Goal: Transaction & Acquisition: Purchase product/service

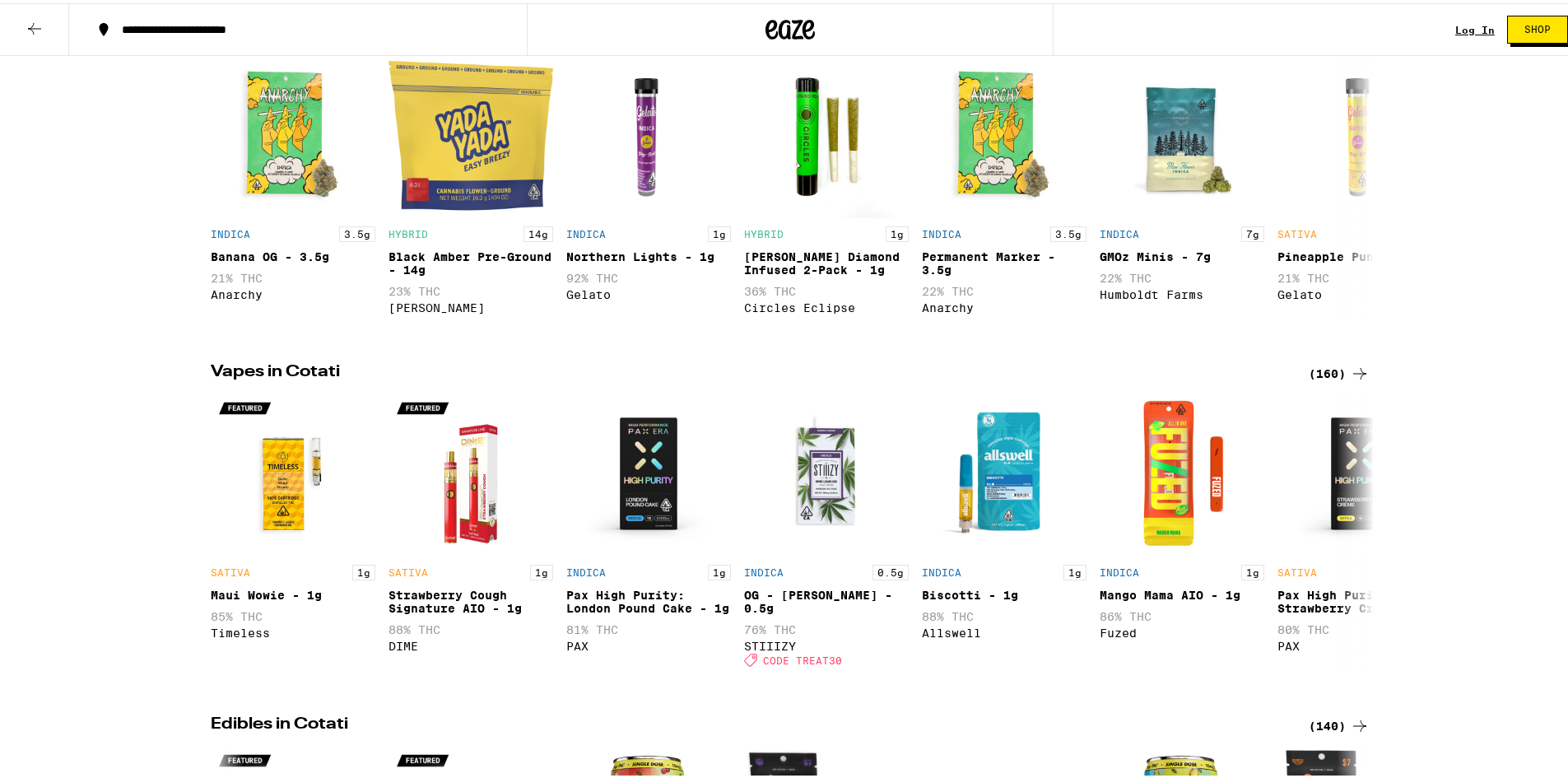
scroll to position [493, 0]
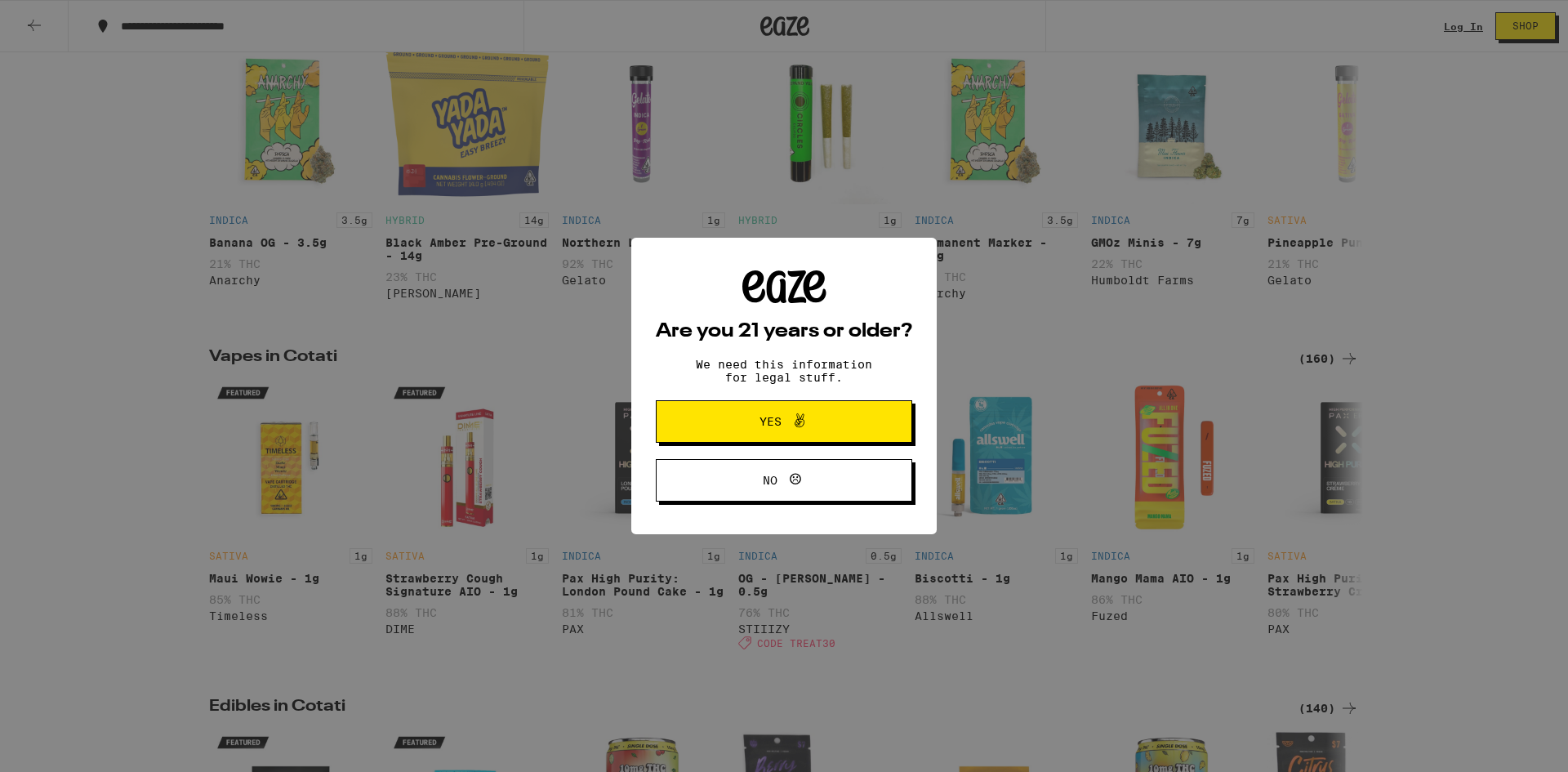
drag, startPoint x: 799, startPoint y: 421, endPoint x: 798, endPoint y: 430, distance: 9.1
click at [798, 420] on icon at bounding box center [799, 420] width 19 height 19
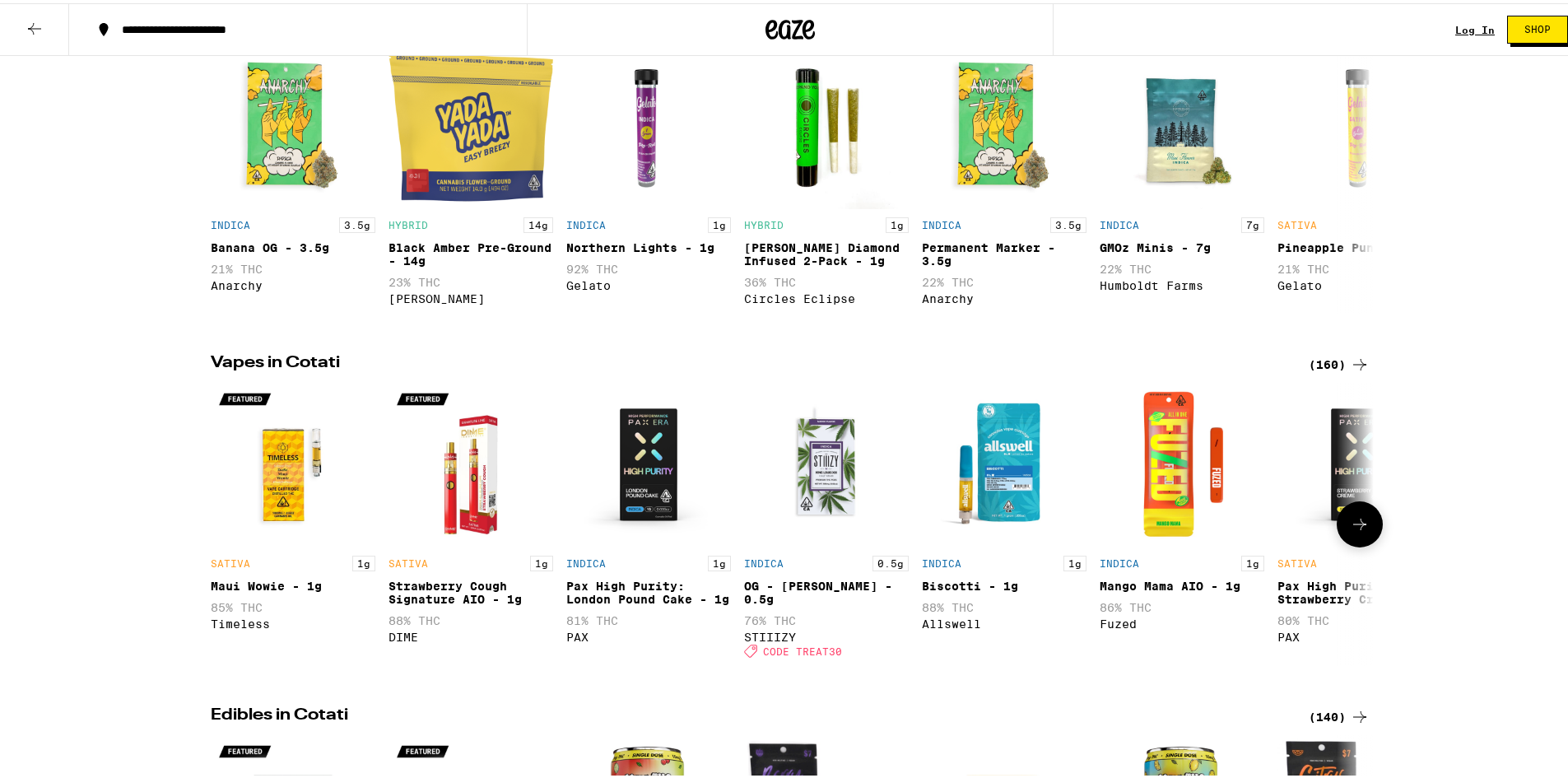
click at [458, 469] on img "Open page for Strawberry Cough Signature AIO - 1g from DIME" at bounding box center [470, 461] width 164 height 164
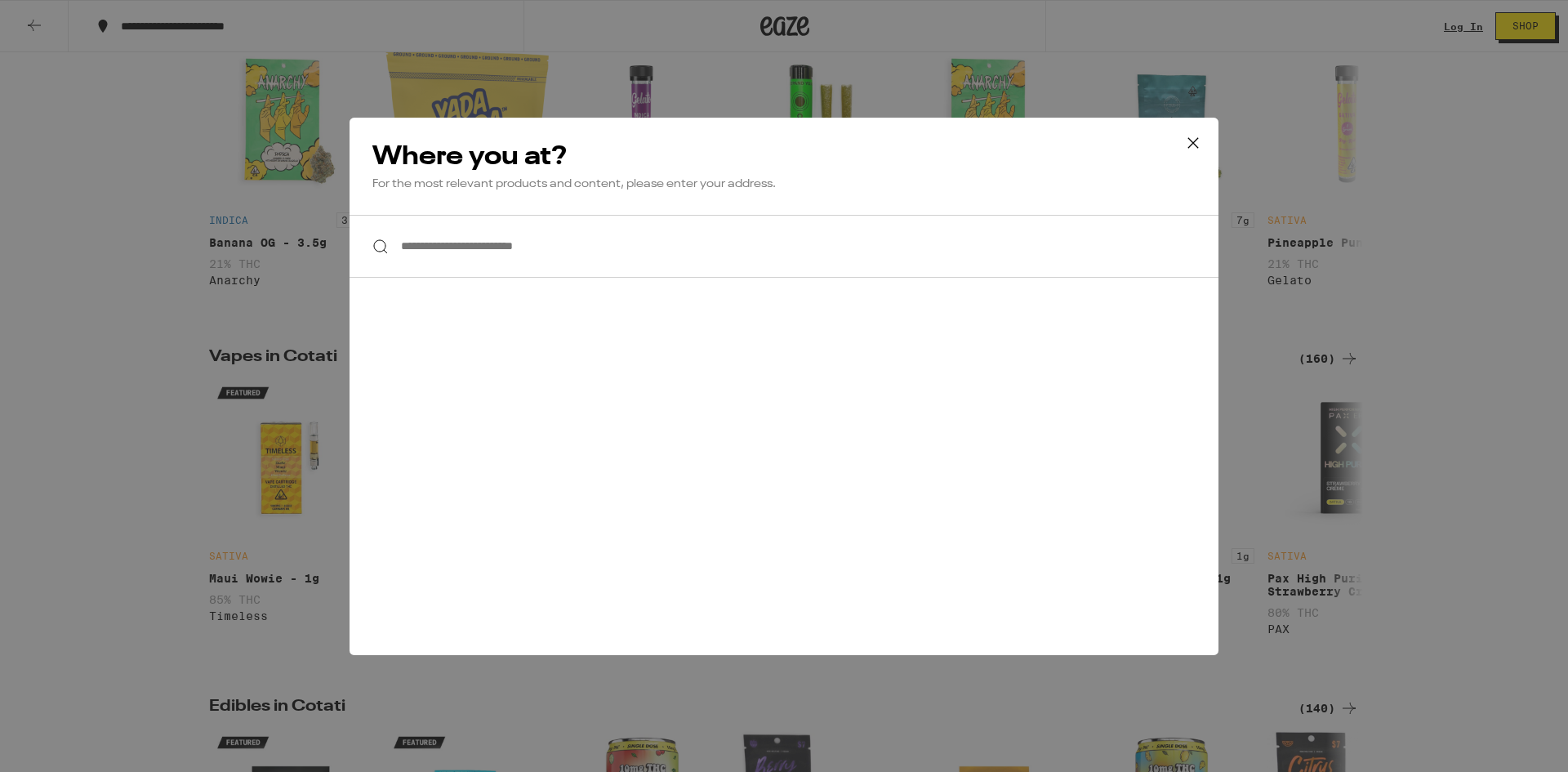
click at [619, 245] on input "**********" at bounding box center [784, 246] width 869 height 63
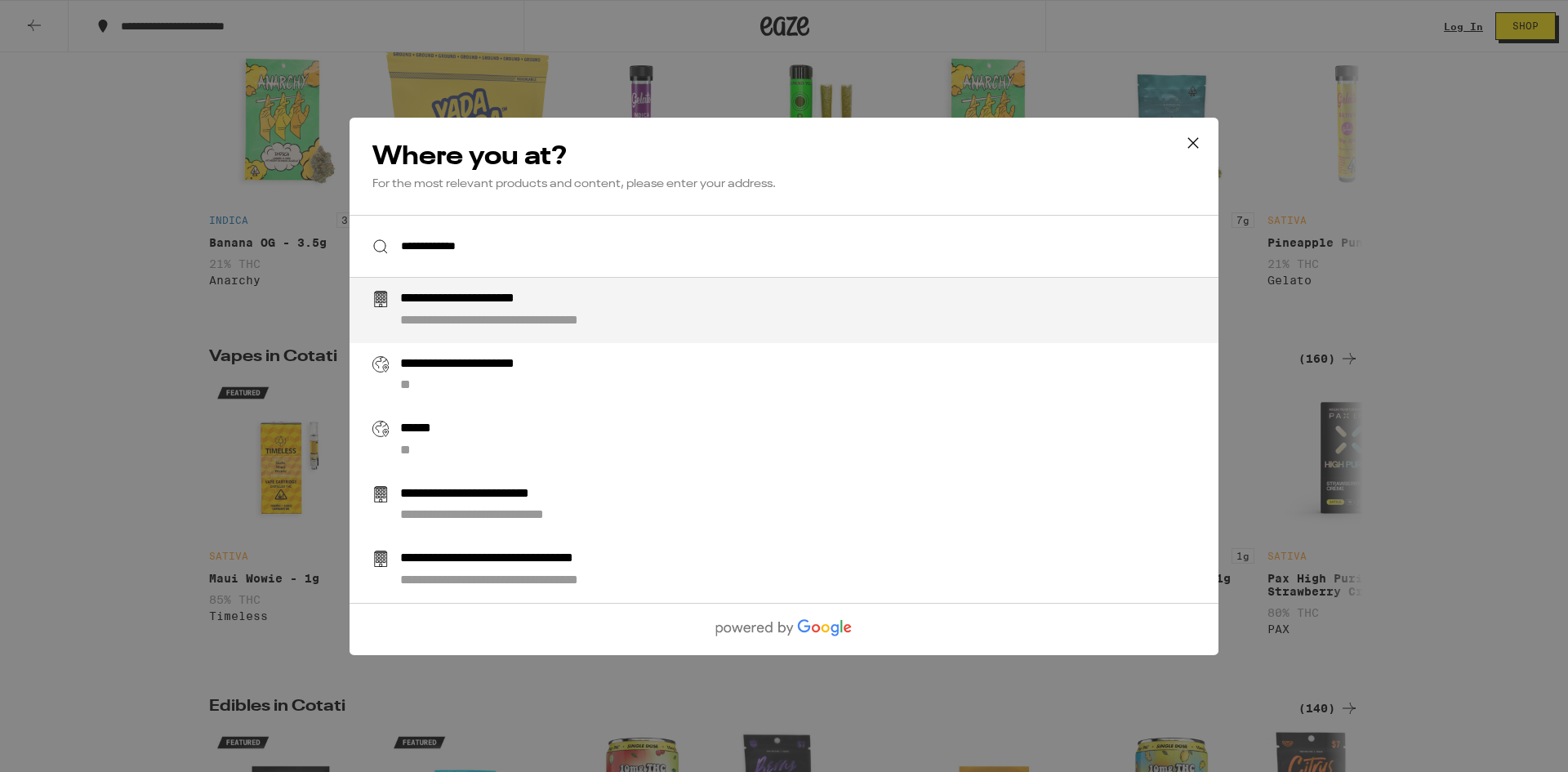
drag, startPoint x: 565, startPoint y: 309, endPoint x: 557, endPoint y: 297, distance: 14.4
click at [562, 304] on div "**********" at bounding box center [497, 299] width 195 height 17
type input "**********"
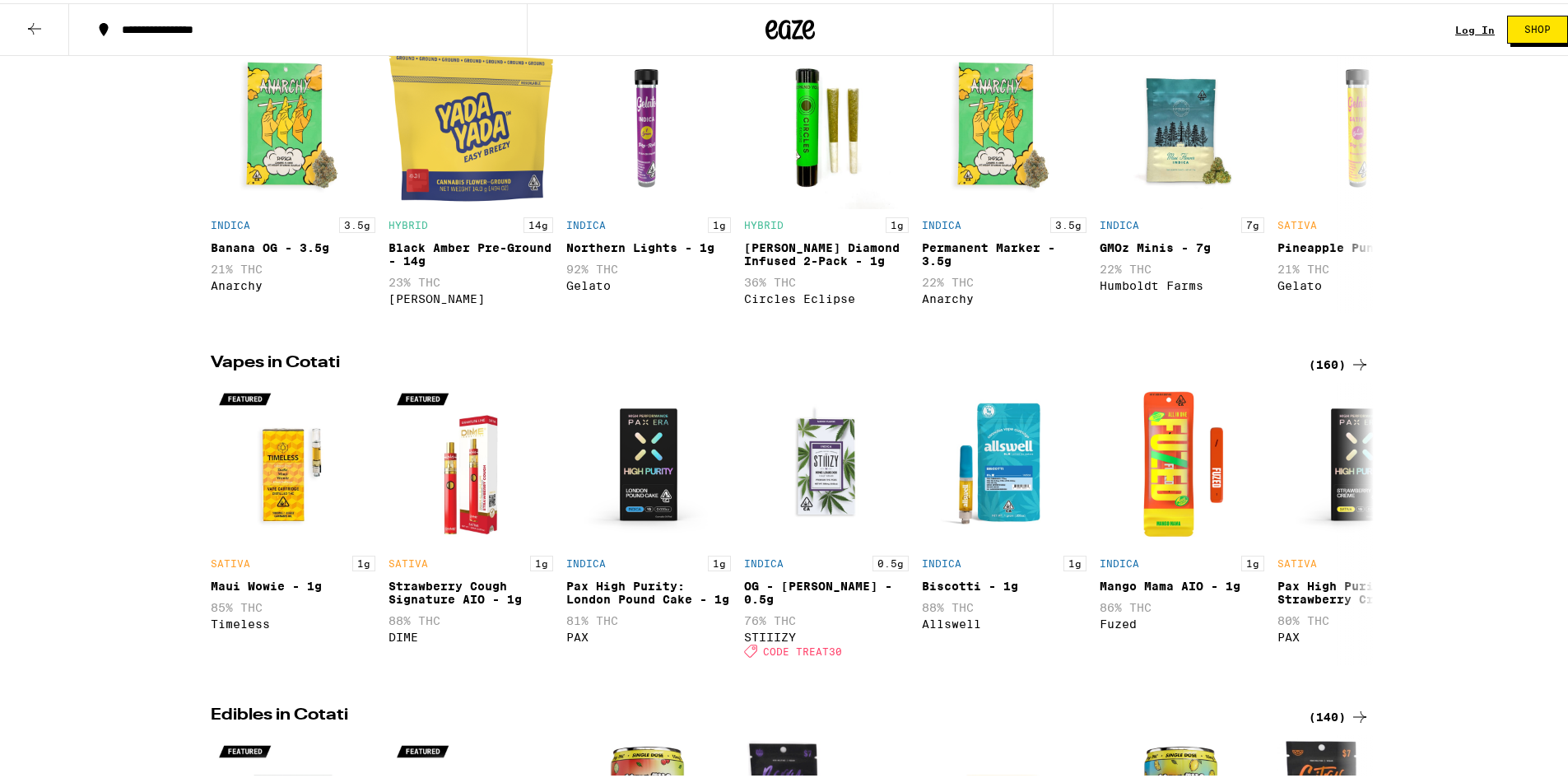
click at [469, 466] on img "Open page for Strawberry Cough Signature AIO - 1g from DIME" at bounding box center [470, 461] width 164 height 164
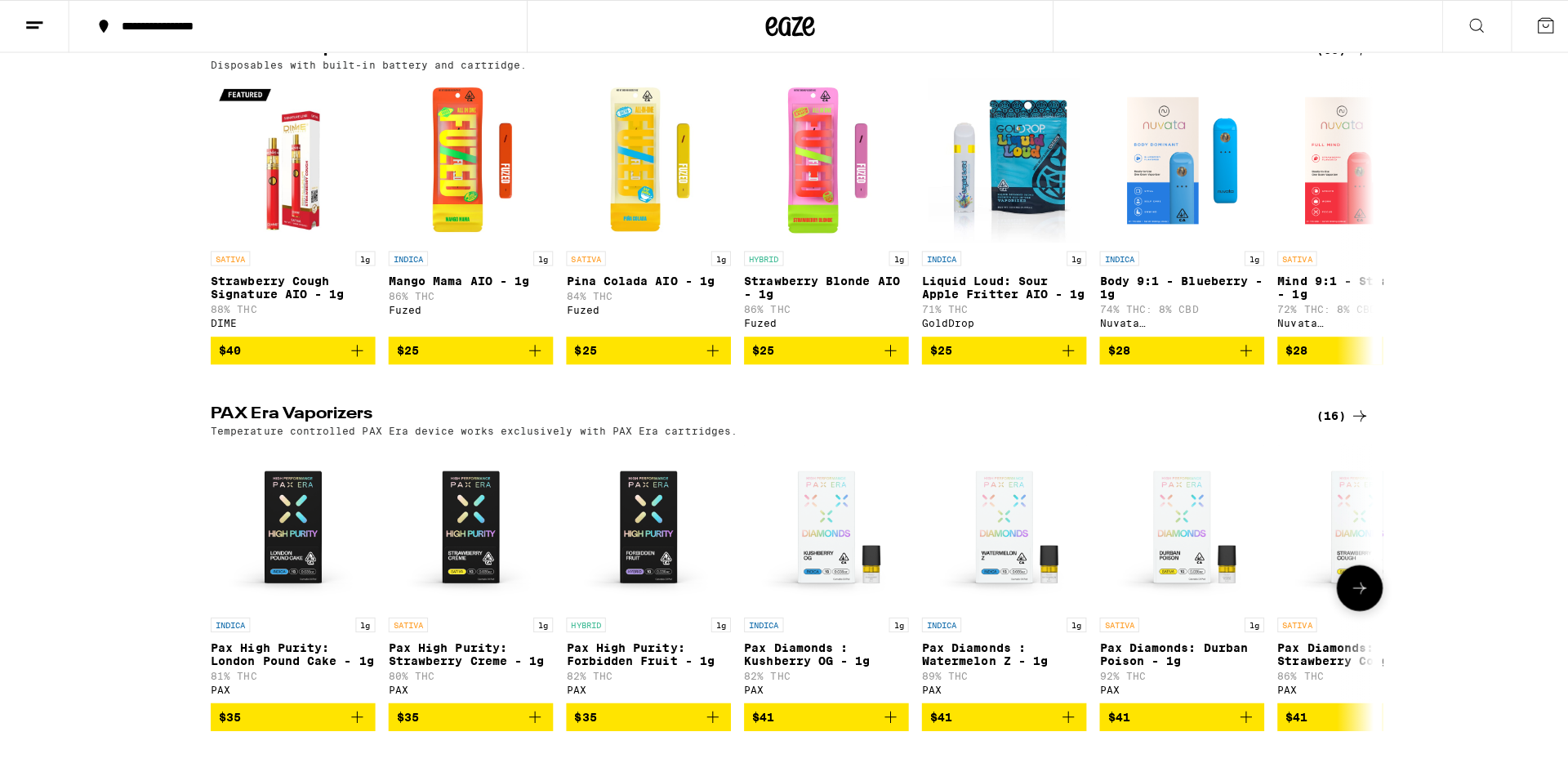
scroll to position [490, 0]
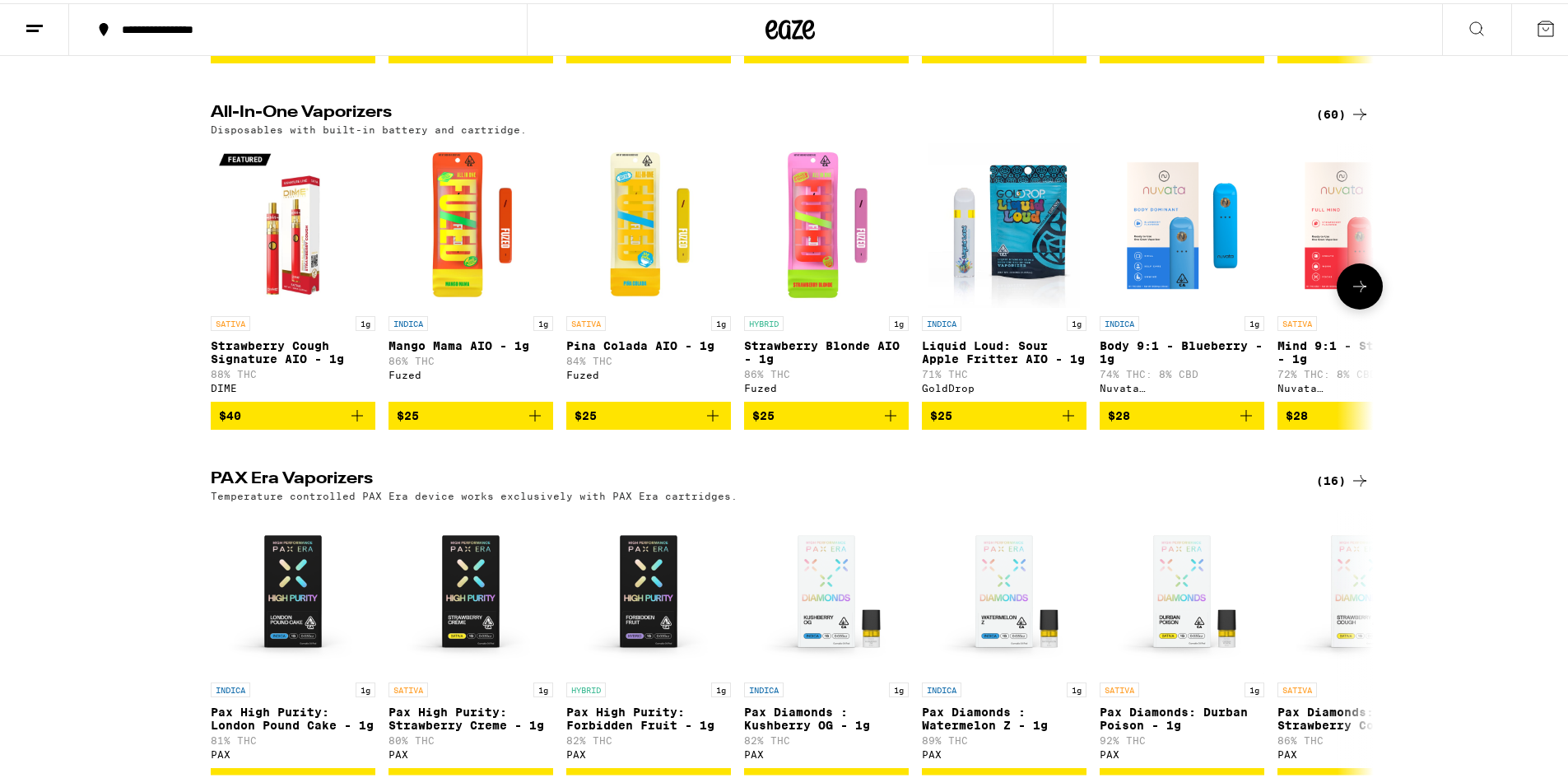
click at [264, 225] on img "Open page for Strawberry Cough Signature AIO - 1g from DIME" at bounding box center [292, 222] width 164 height 164
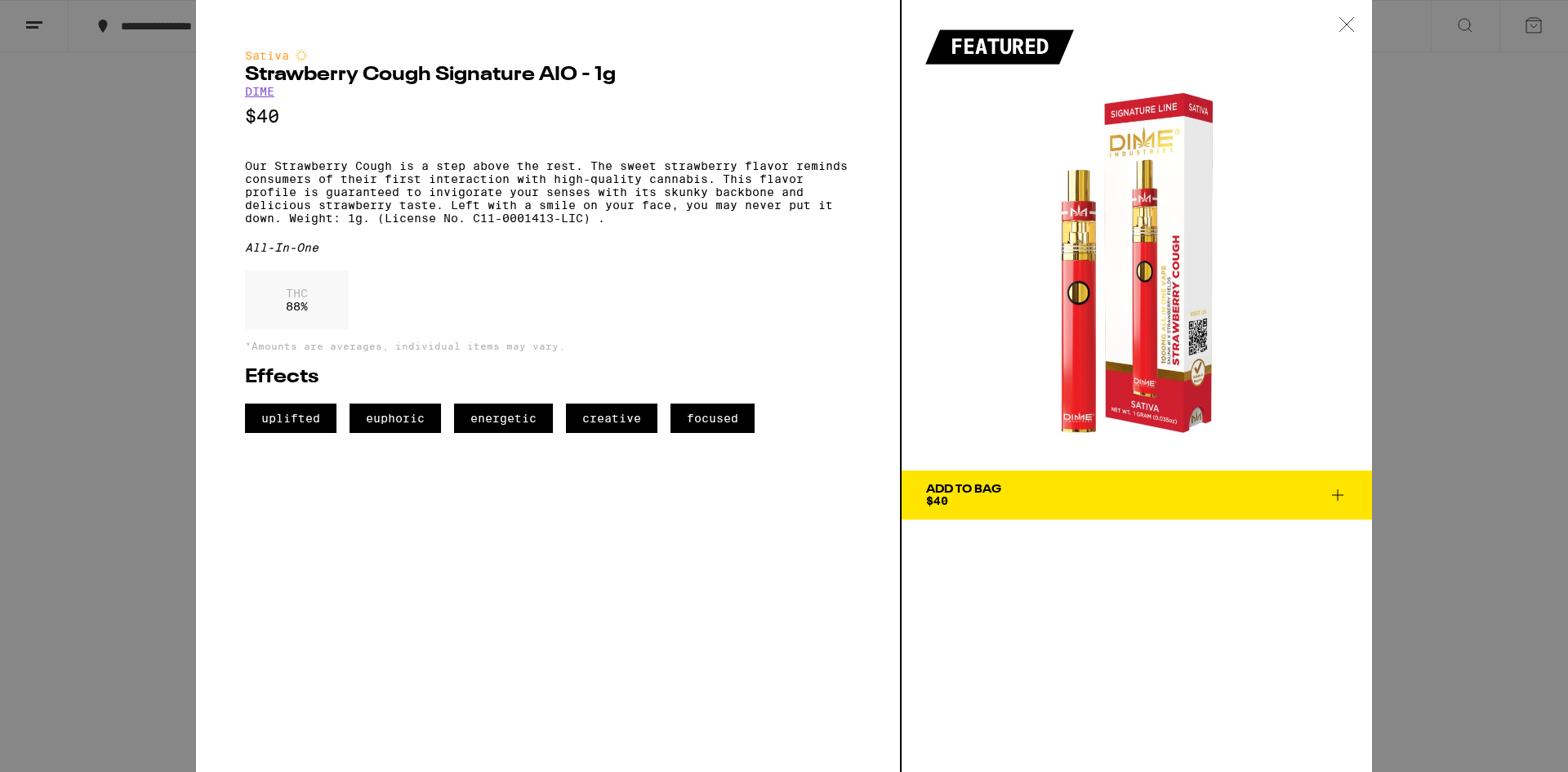
drag, startPoint x: 1014, startPoint y: 513, endPoint x: 964, endPoint y: 558, distance: 67.3
click at [1013, 512] on button "Add To Bag $40" at bounding box center [1137, 495] width 470 height 49
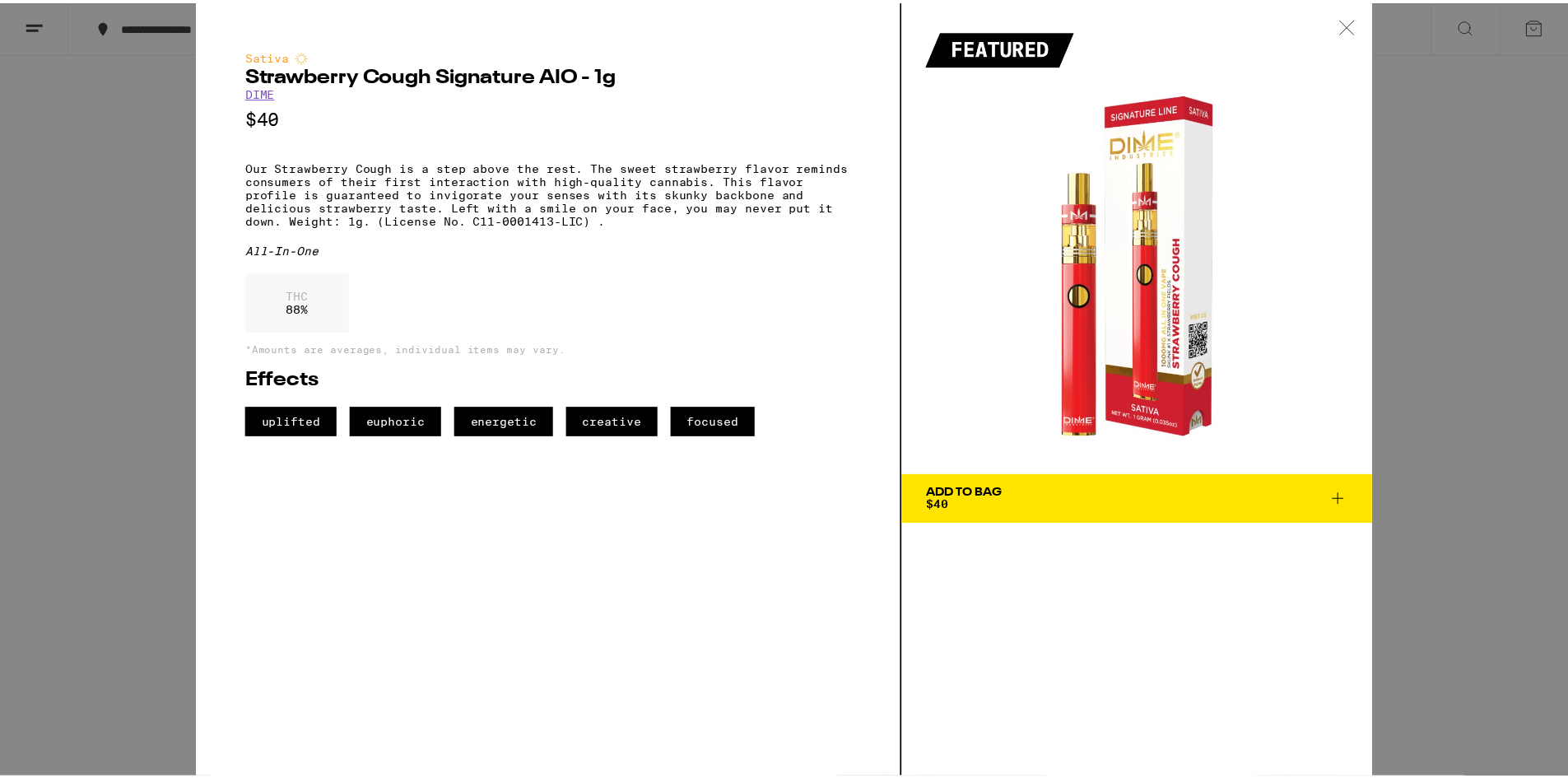
scroll to position [546, 0]
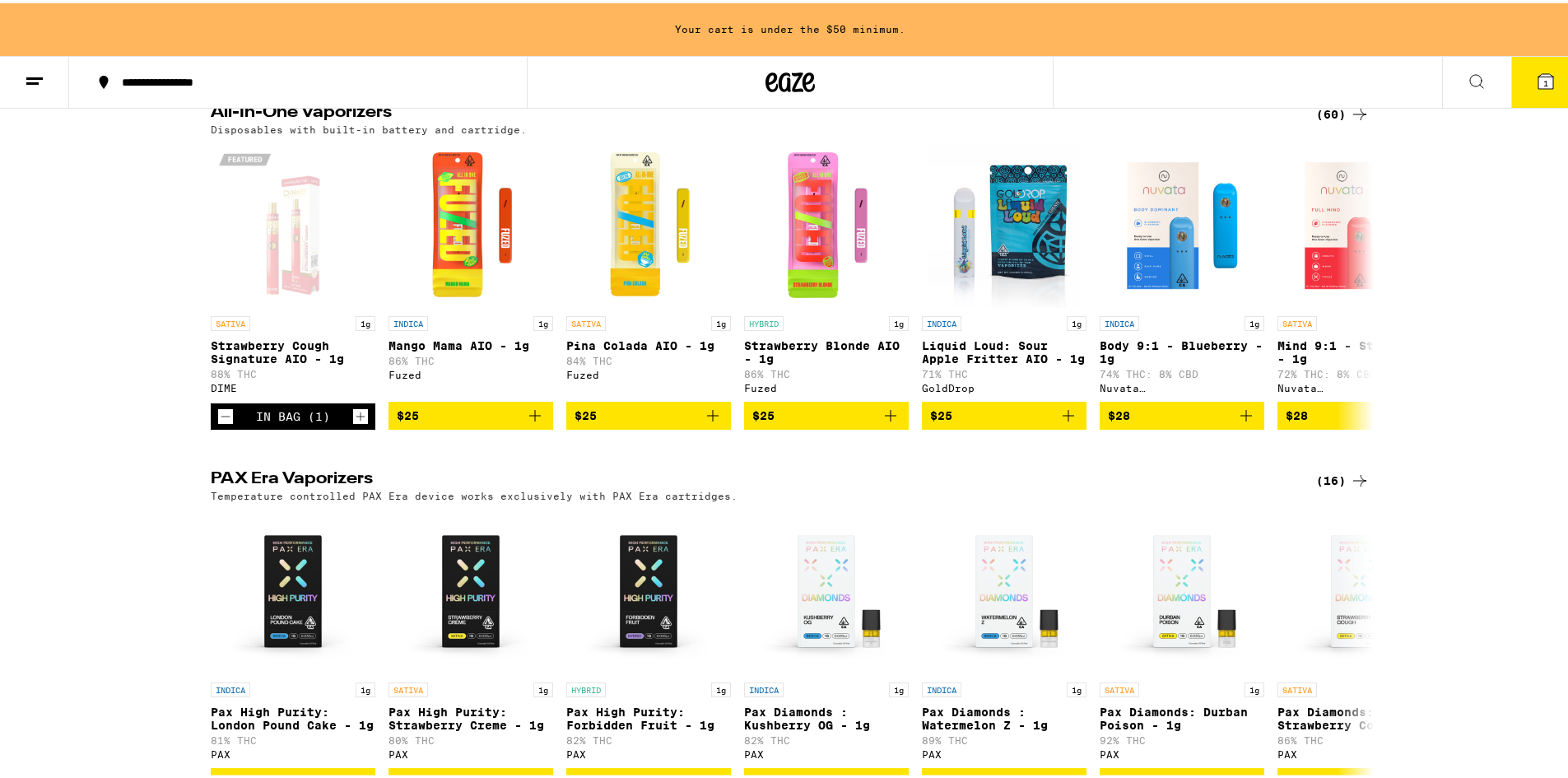
click at [1538, 78] on icon at bounding box center [1545, 78] width 14 height 14
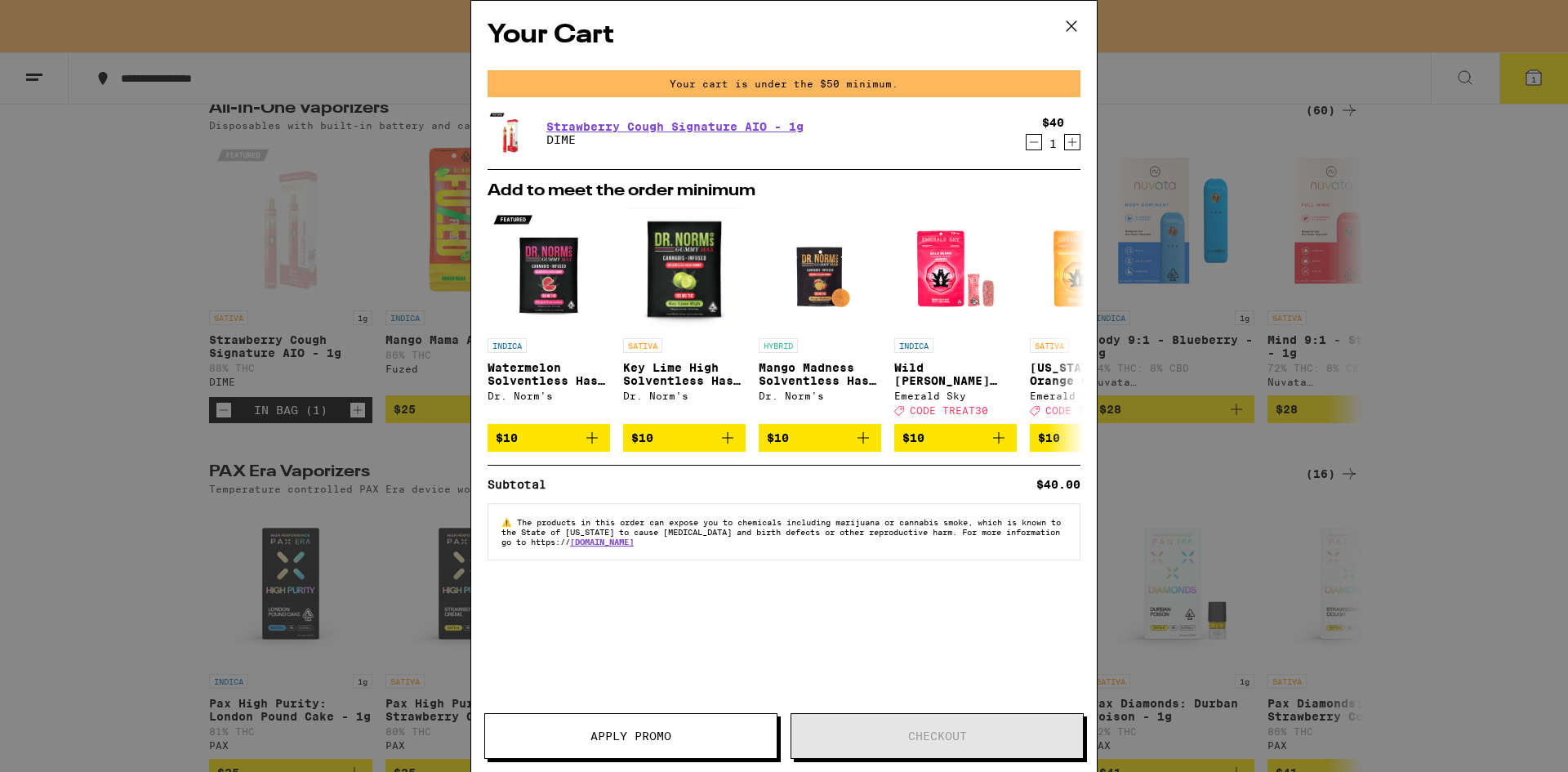
click at [1064, 37] on icon at bounding box center [1072, 25] width 25 height 25
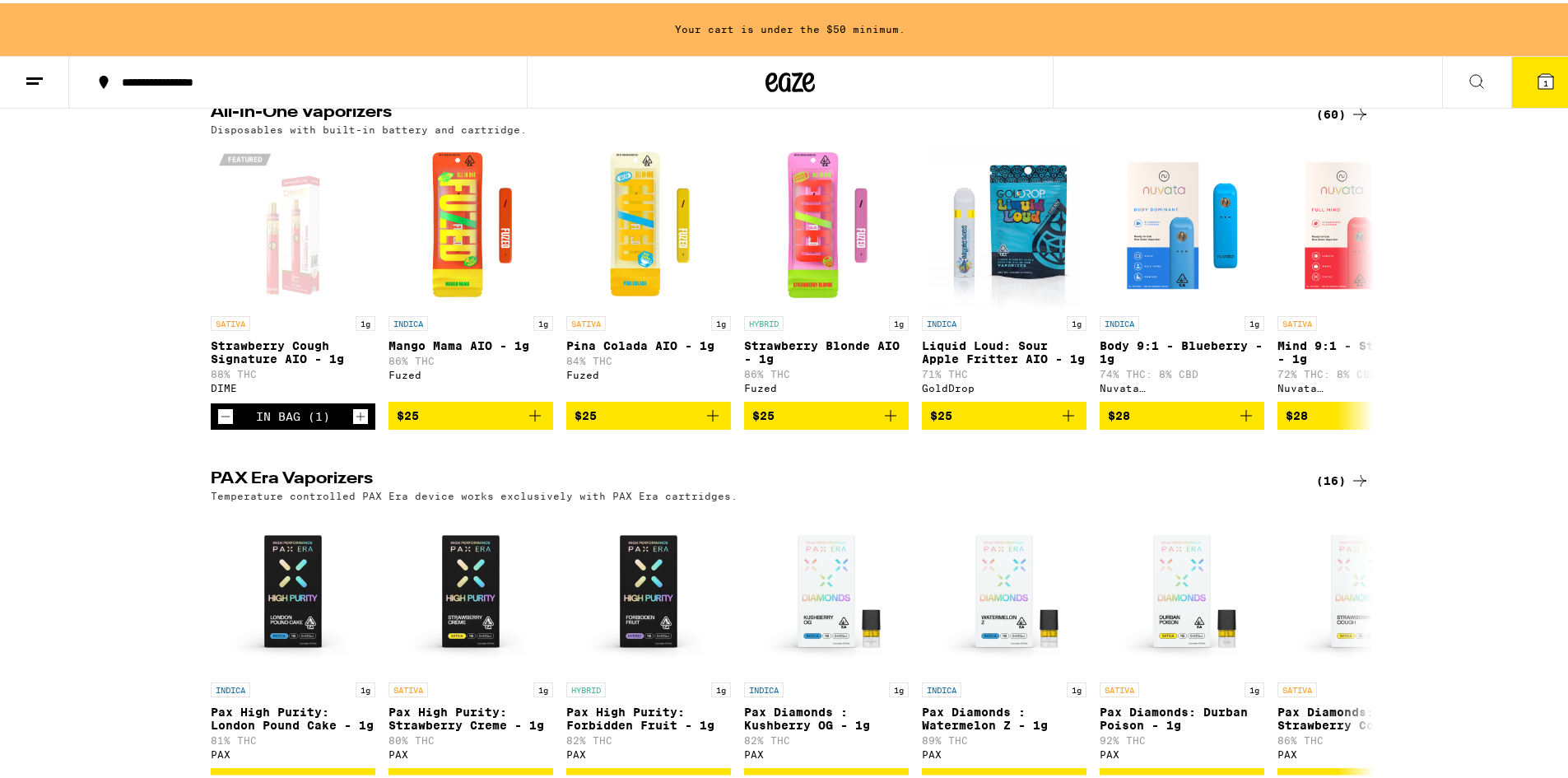
click at [72, 436] on div "Vape Cartridges (53) 0.5g & 1g oil cartridges, Use with any 510-compatible batt…" at bounding box center [790, 739] width 1580 height 2008
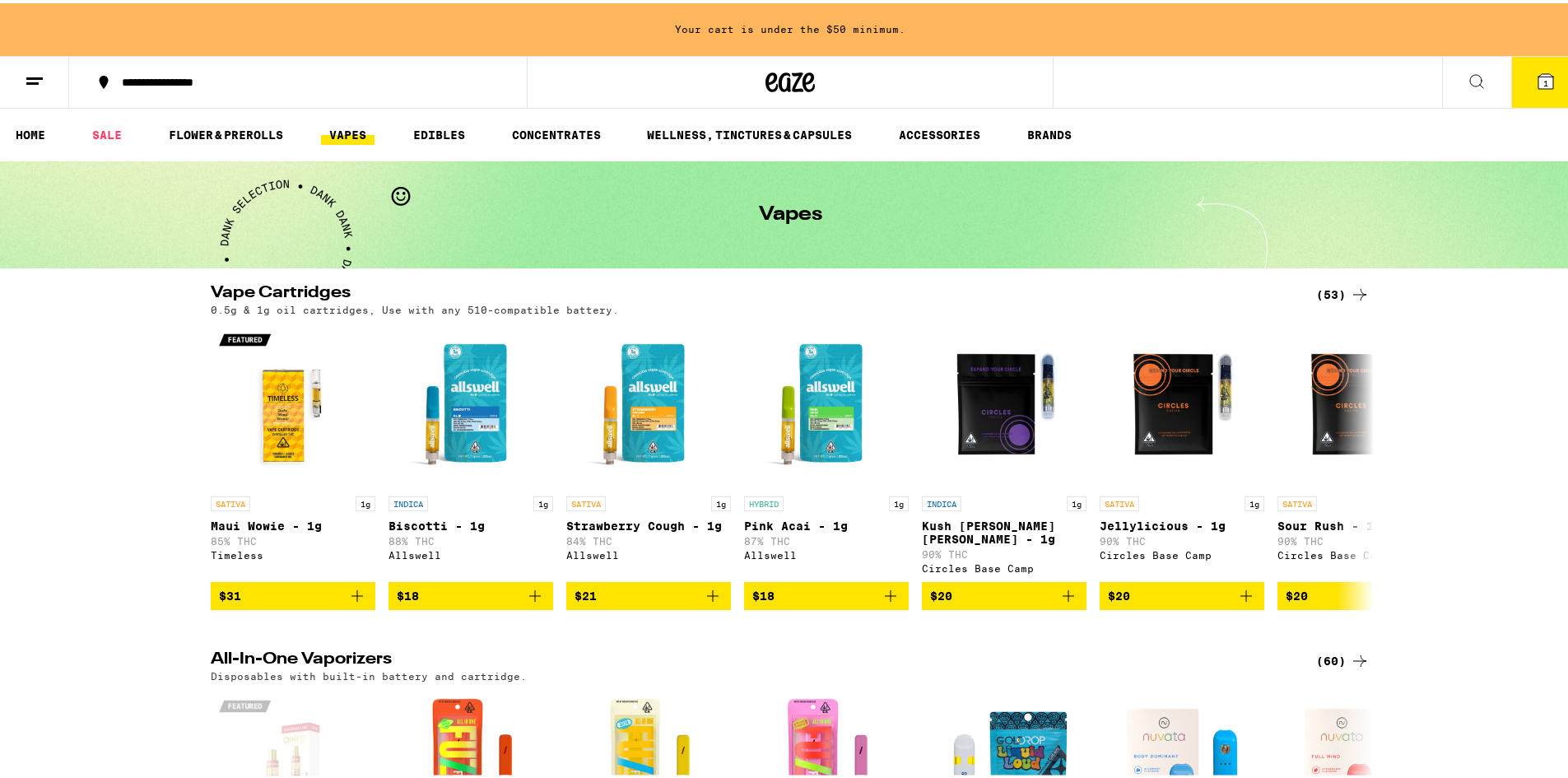
click at [1322, 295] on div "(53)" at bounding box center [1342, 291] width 54 height 20
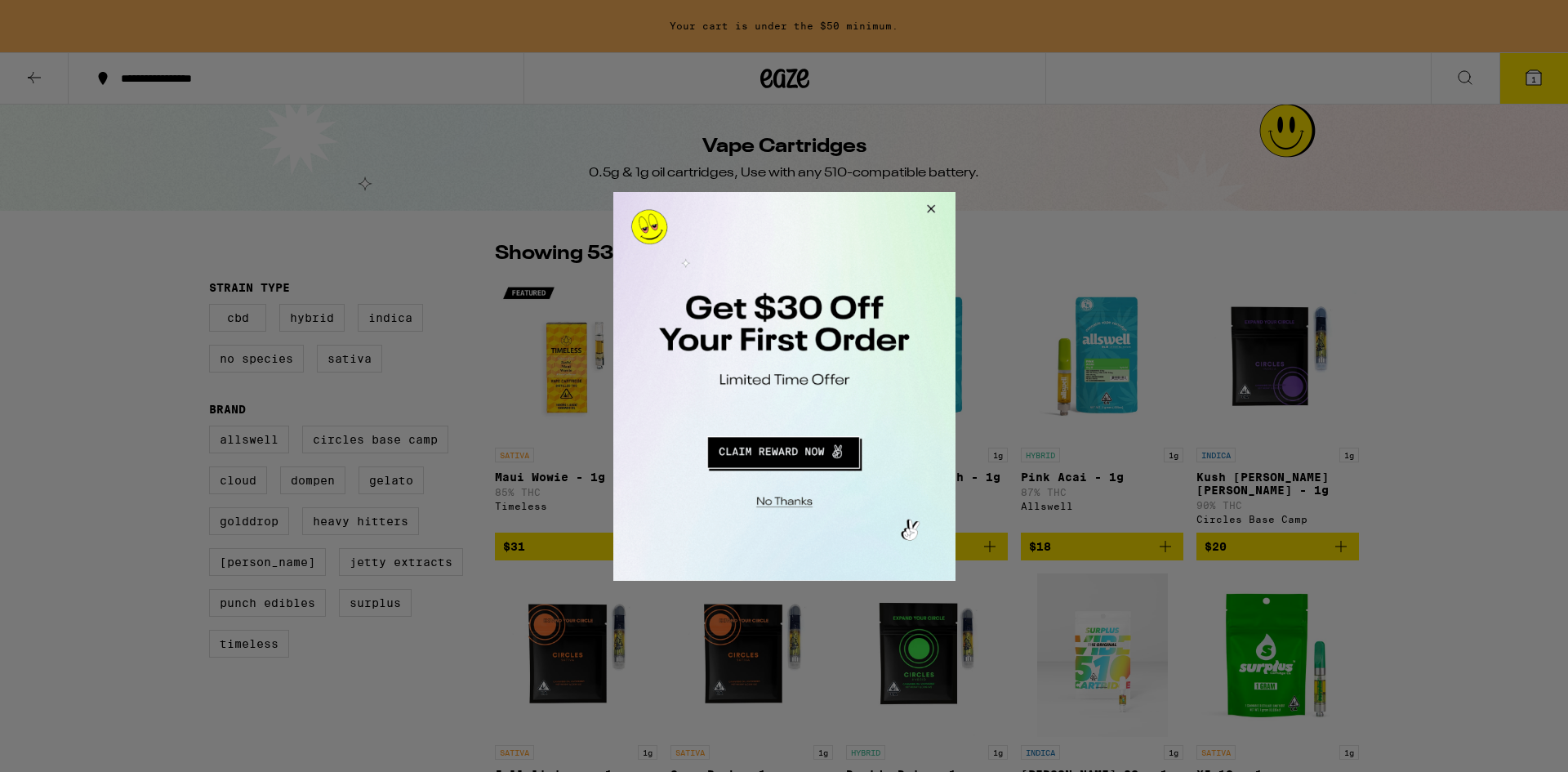
click at [929, 200] on button "Close Modal" at bounding box center [928, 211] width 44 height 39
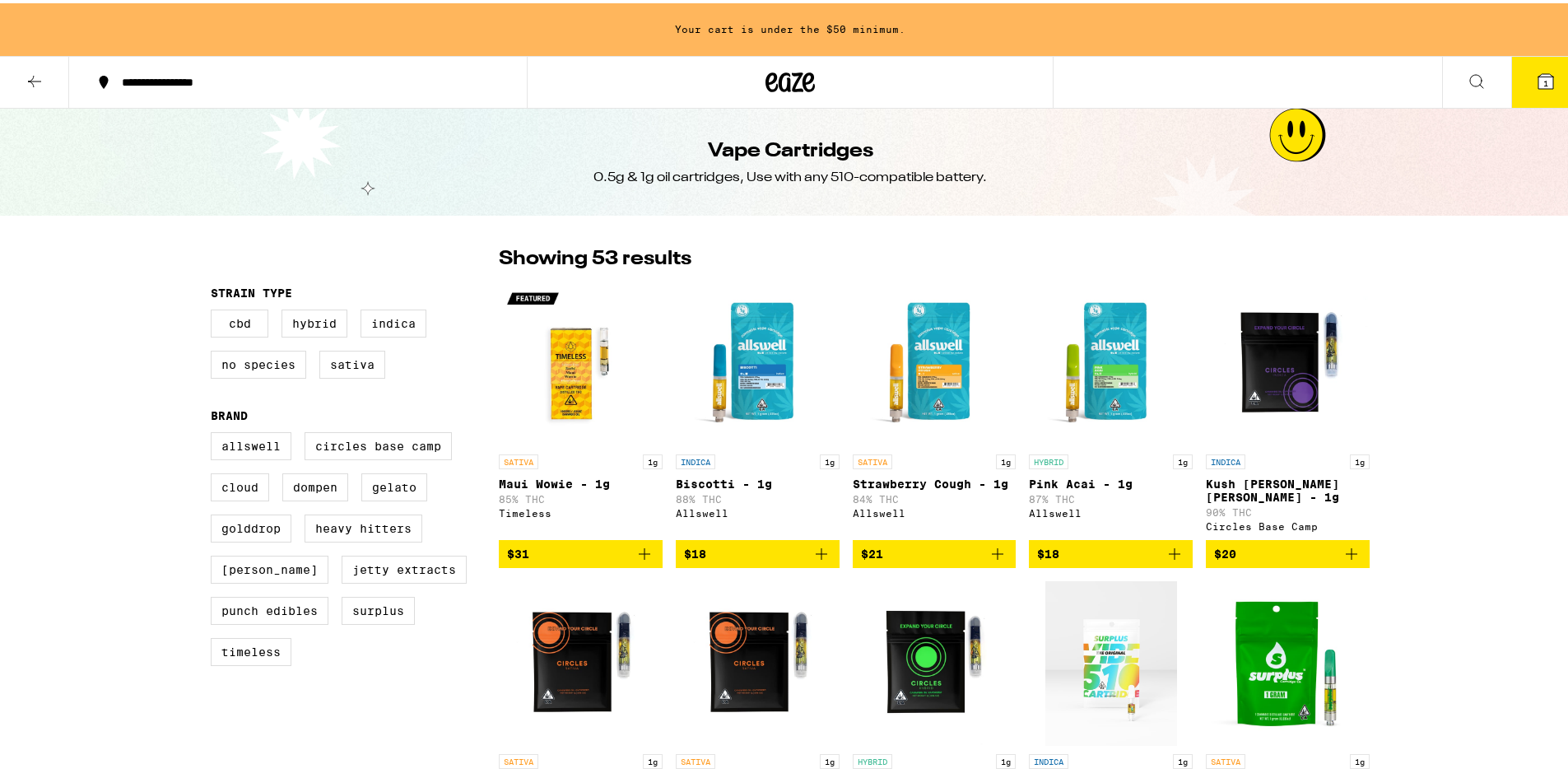
click at [34, 72] on icon at bounding box center [34, 78] width 13 height 12
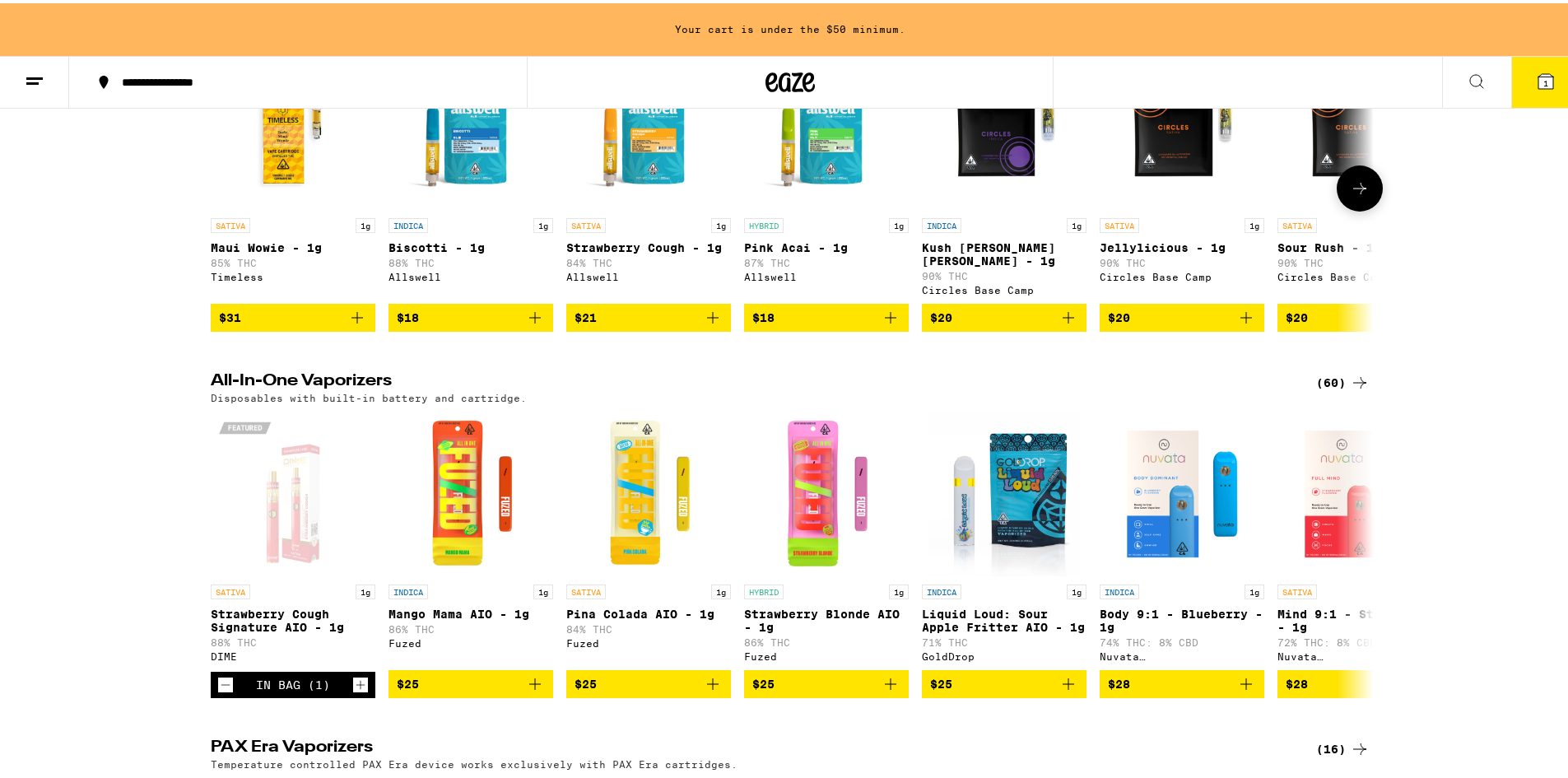
scroll to position [412, 0]
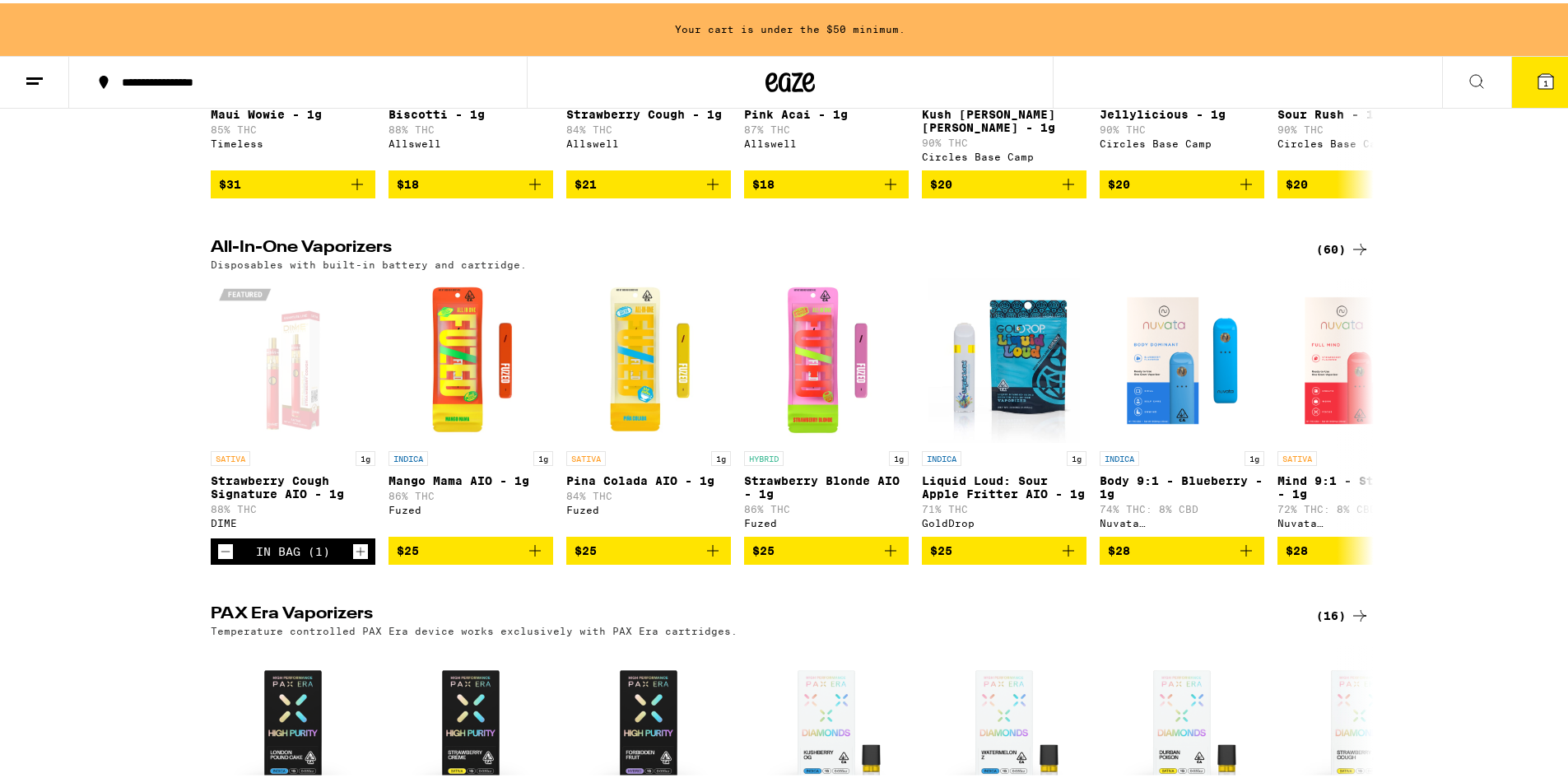
click at [1316, 239] on div "(60)" at bounding box center [1342, 245] width 54 height 20
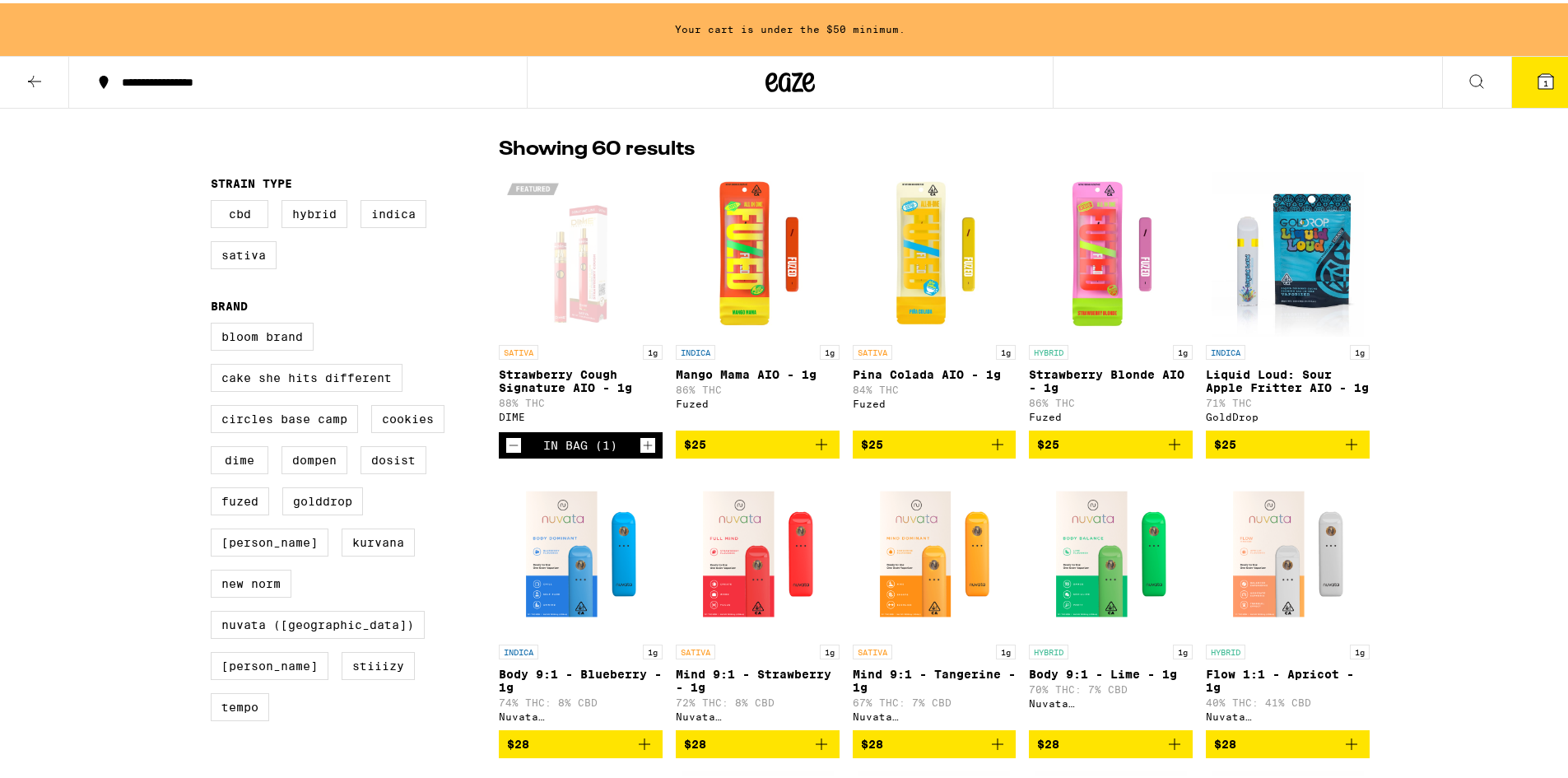
scroll to position [247, 0]
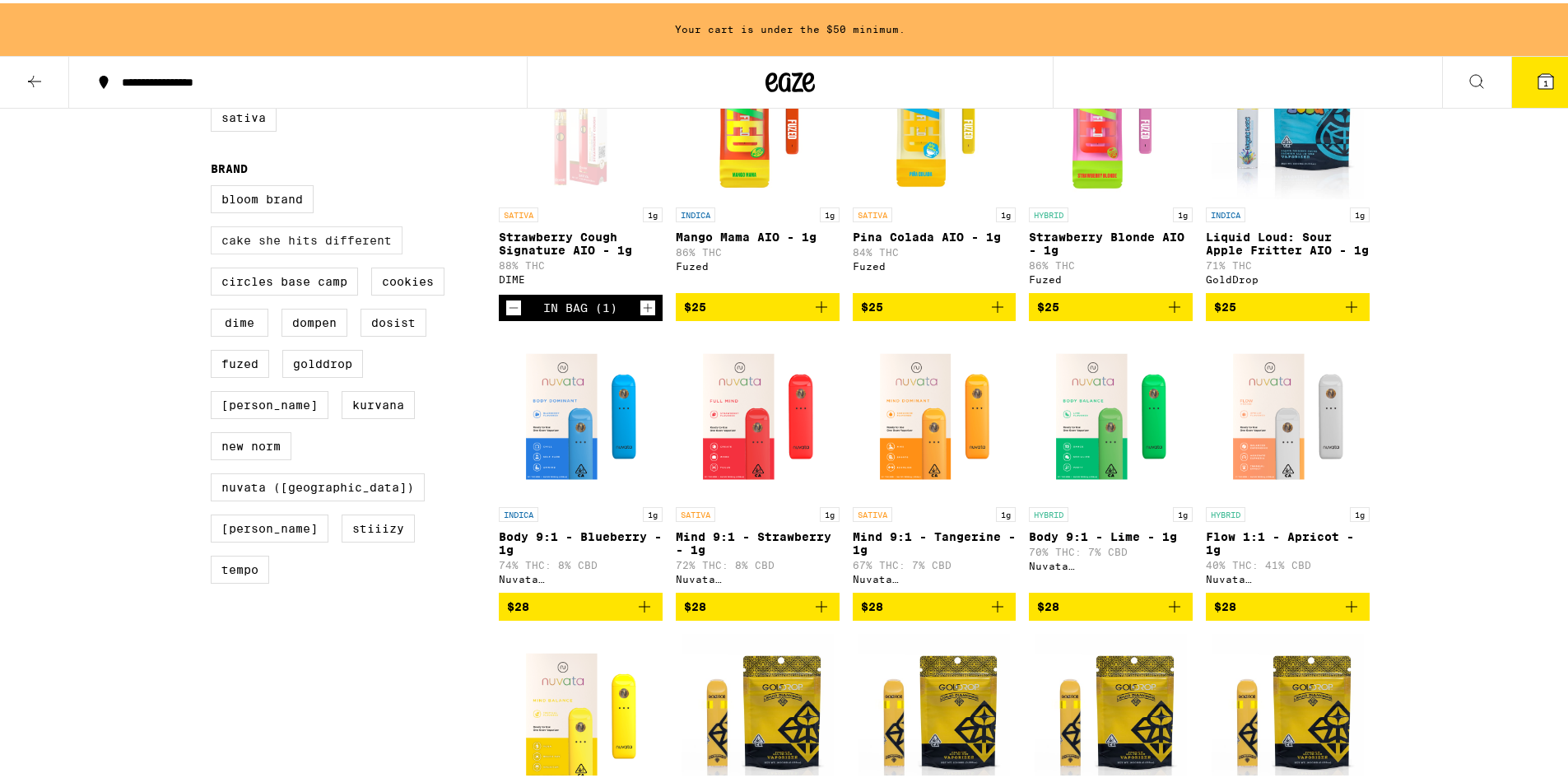
drag, startPoint x: 276, startPoint y: 244, endPoint x: 268, endPoint y: 245, distance: 8.1
click at [275, 244] on label "Cake She Hits Different" at bounding box center [306, 237] width 192 height 28
click at [215, 185] on input "Cake She Hits Different" at bounding box center [214, 184] width 1 height 1
checkbox input "true"
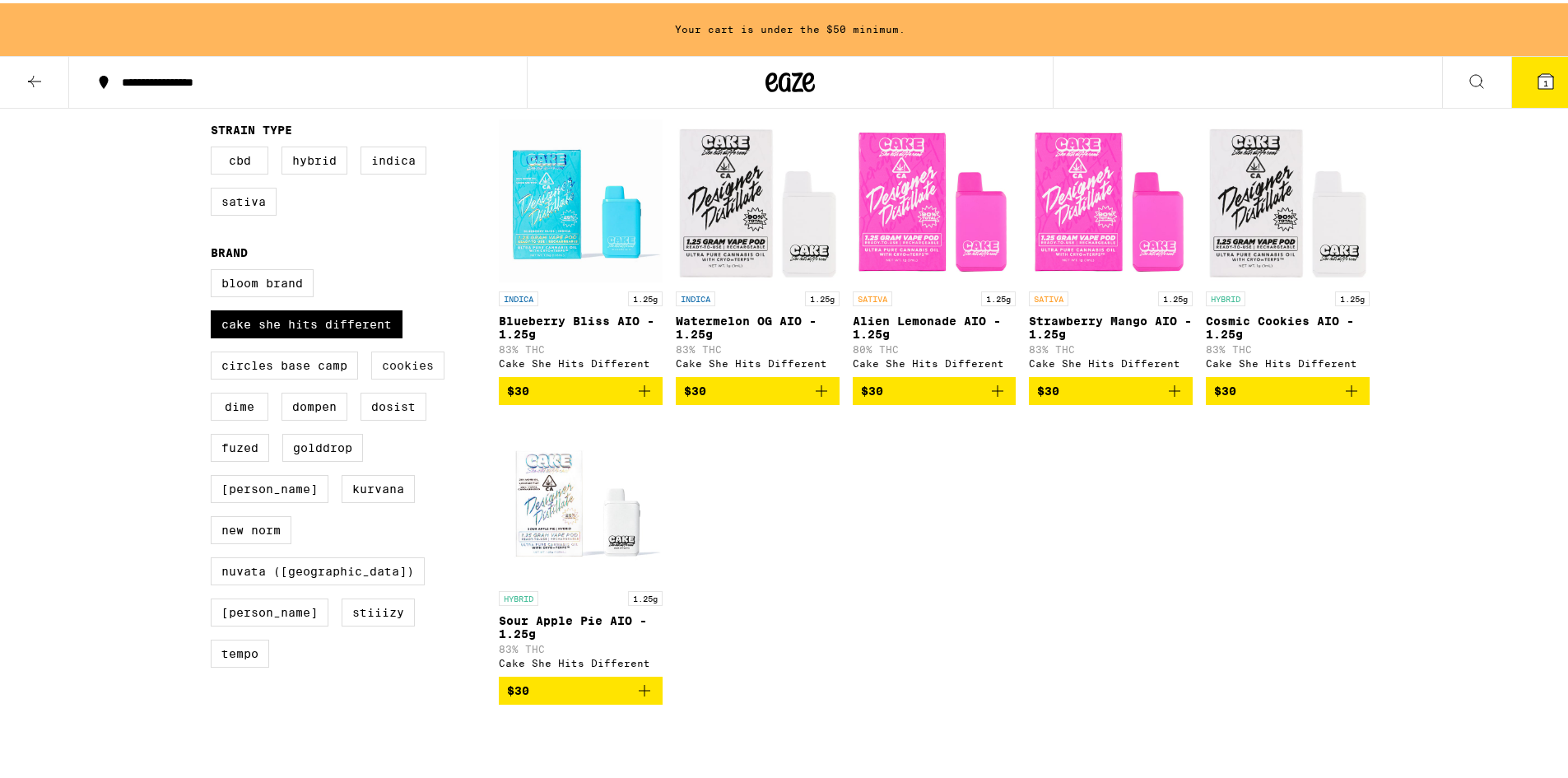
scroll to position [164, 0]
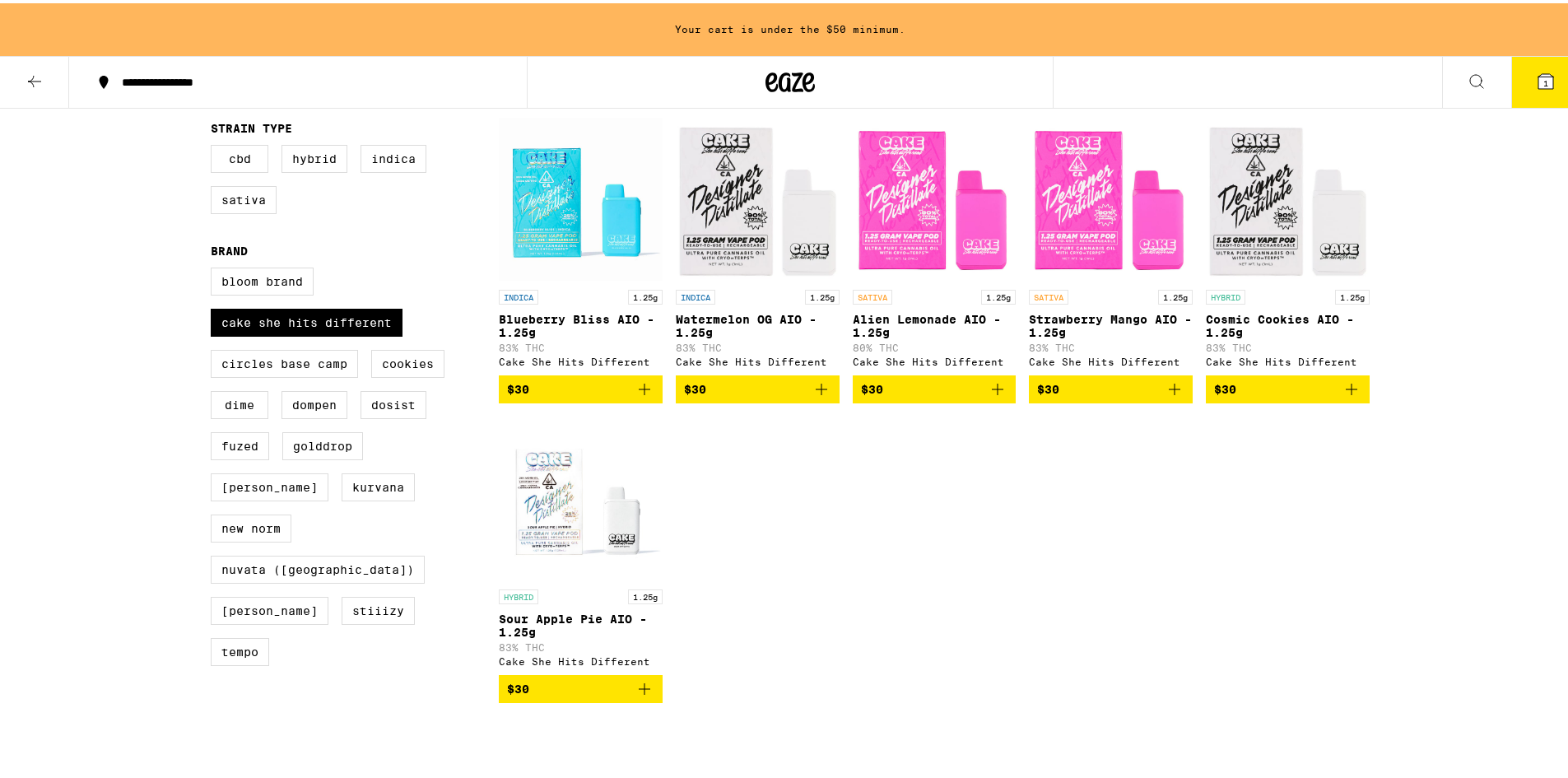
drag, startPoint x: 239, startPoint y: 415, endPoint x: 370, endPoint y: 450, distance: 135.6
click at [238, 415] on label "DIME" at bounding box center [239, 401] width 58 height 28
click at [215, 268] on input "DIME" at bounding box center [214, 267] width 1 height 1
checkbox input "true"
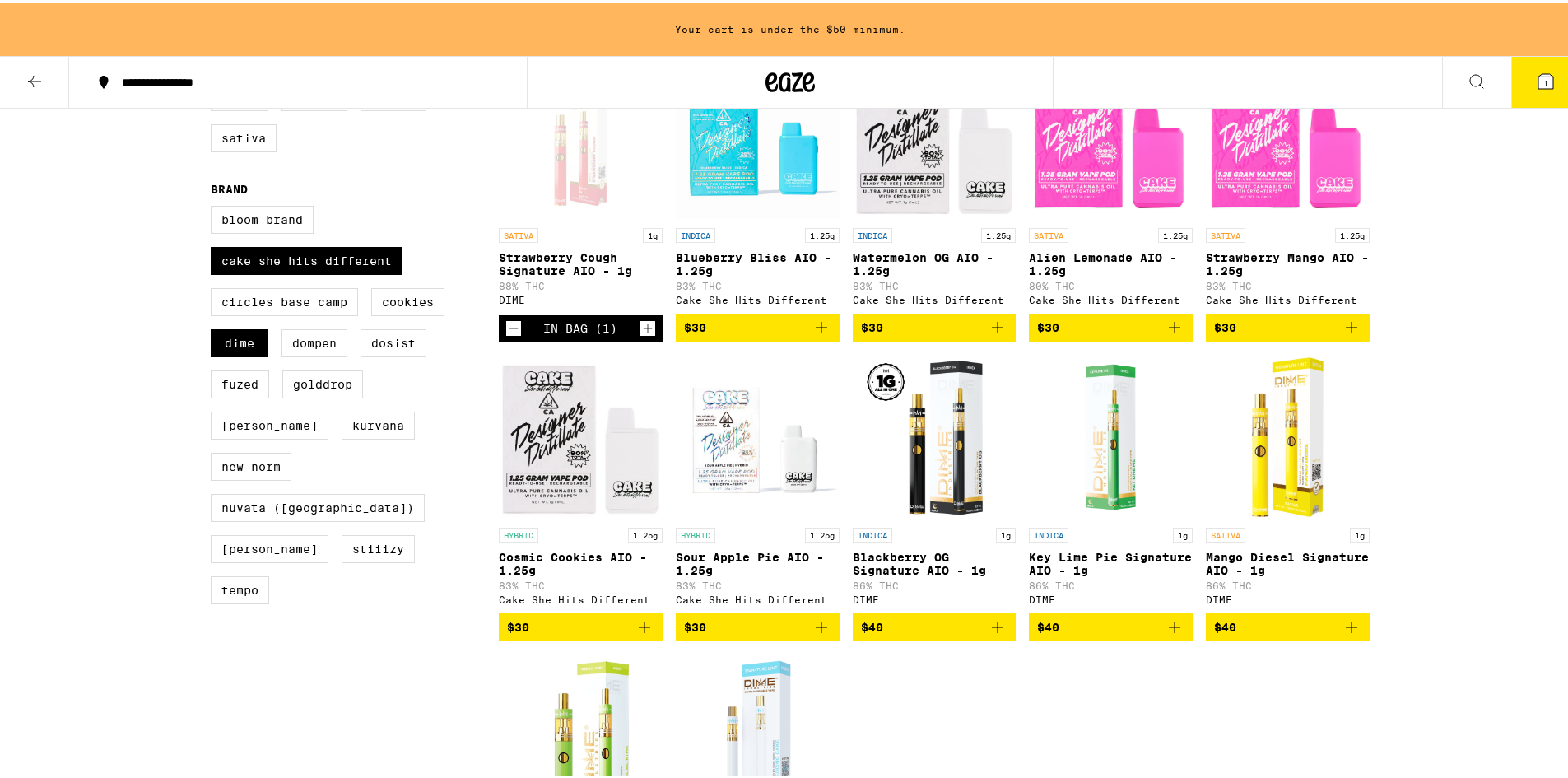
scroll to position [329, 0]
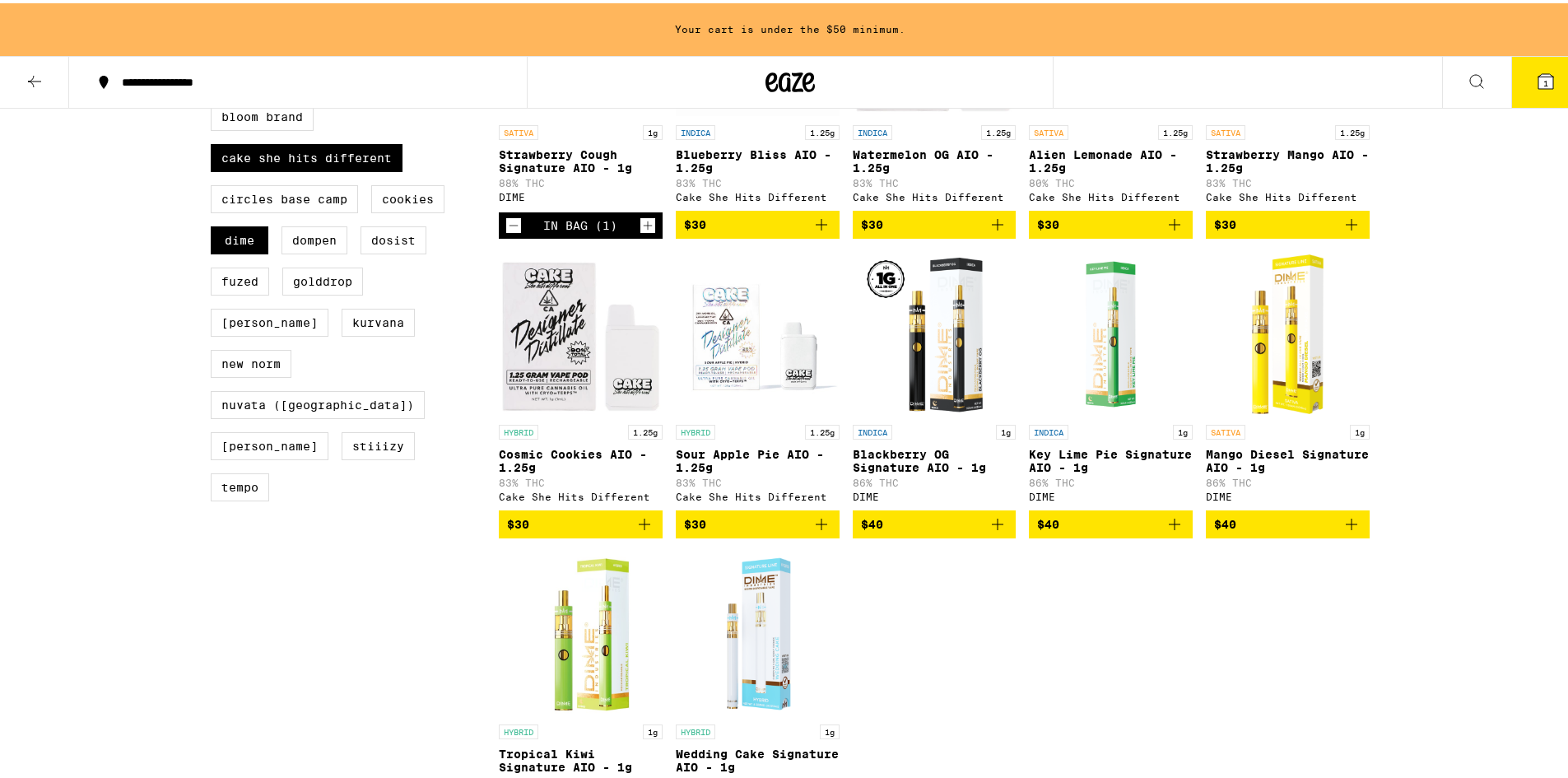
drag, startPoint x: 308, startPoint y: 421, endPoint x: 441, endPoint y: 460, distance: 138.6
click at [269, 470] on label "Tempo" at bounding box center [239, 483] width 59 height 28
click at [215, 103] on input "Tempo" at bounding box center [214, 102] width 1 height 1
checkbox input "true"
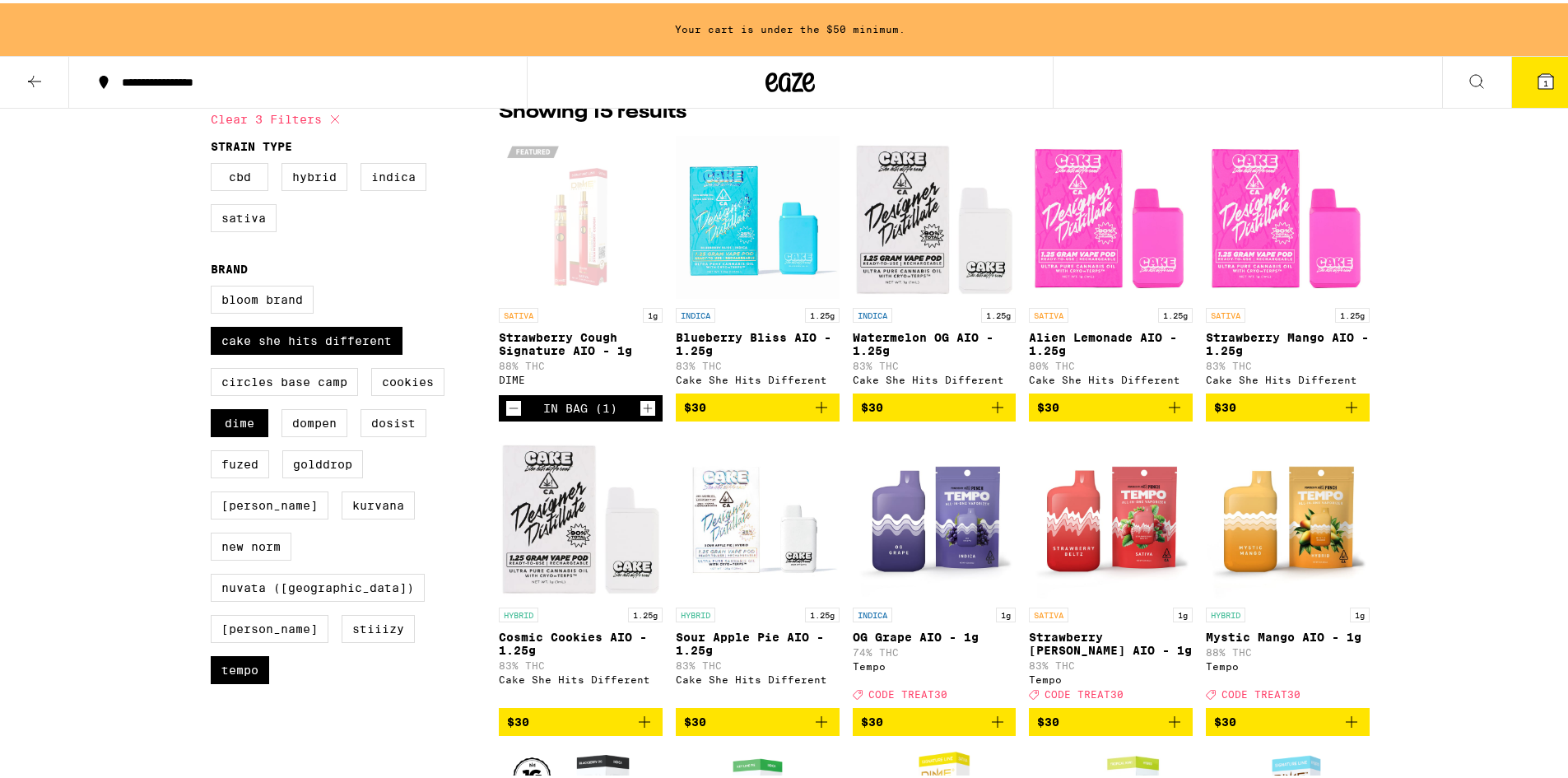
scroll to position [412, 0]
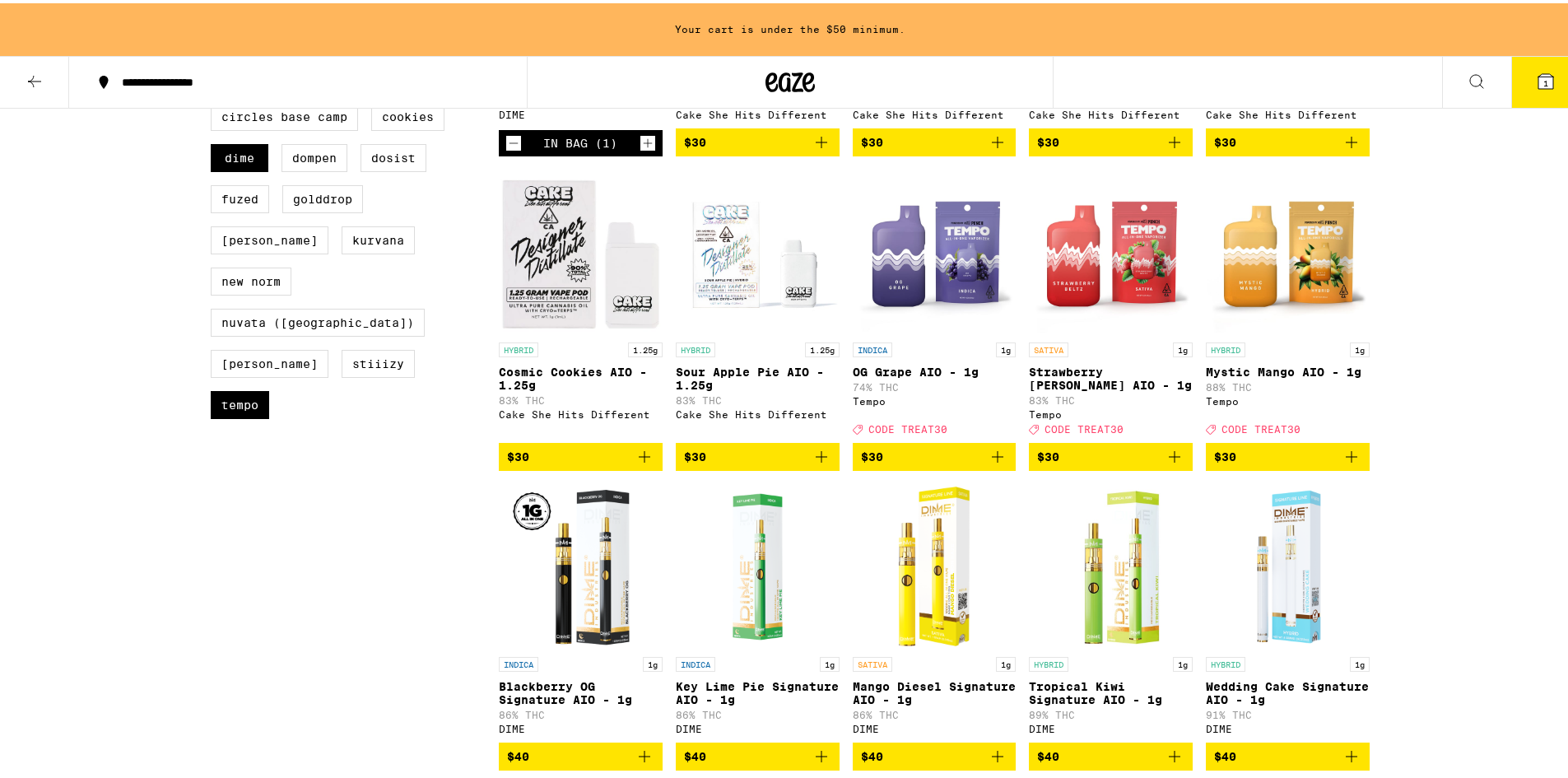
drag, startPoint x: 1069, startPoint y: 477, endPoint x: 1127, endPoint y: 499, distance: 62.0
click at [1069, 464] on span "$30" at bounding box center [1110, 453] width 147 height 20
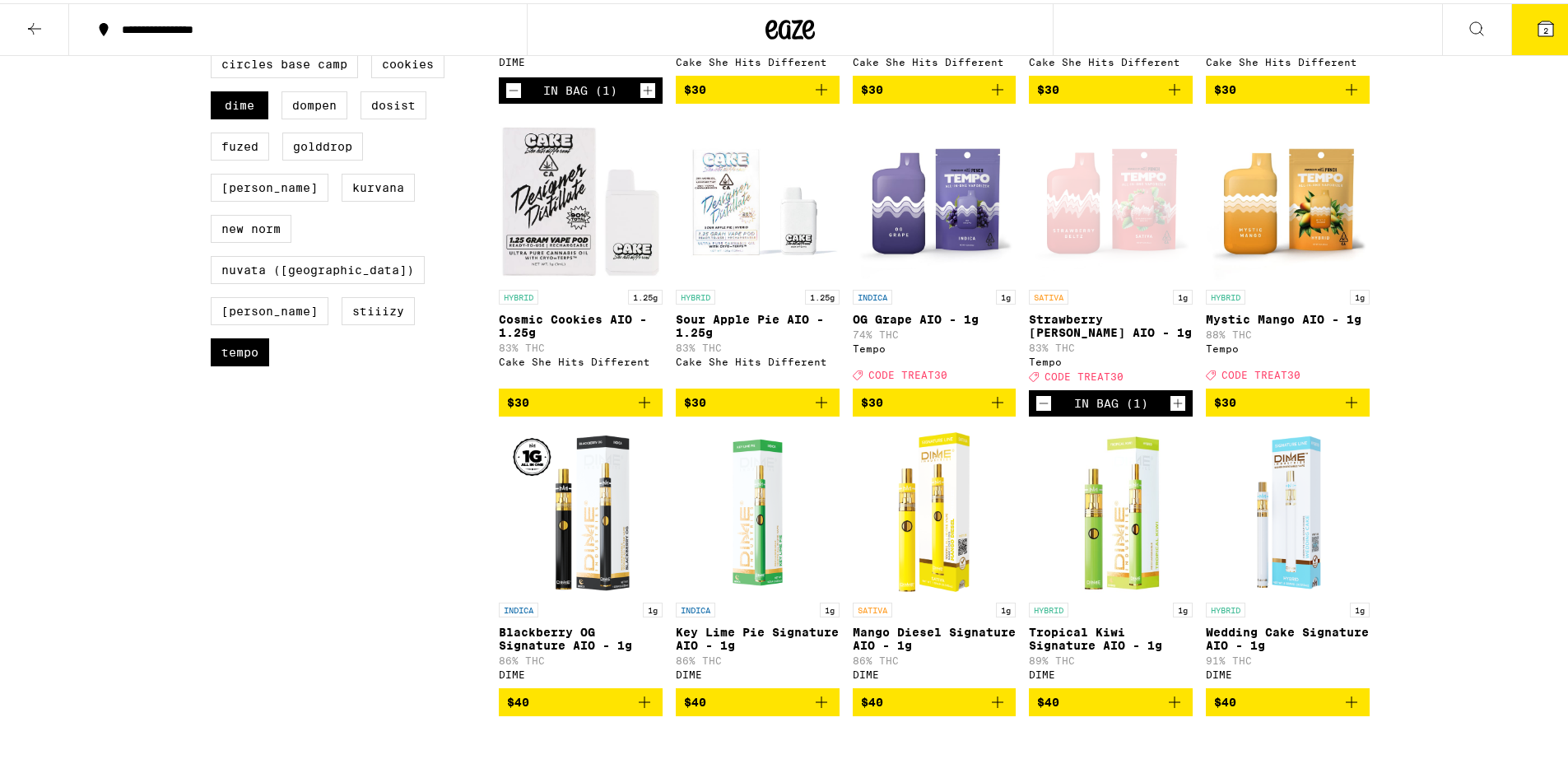
scroll to position [359, 0]
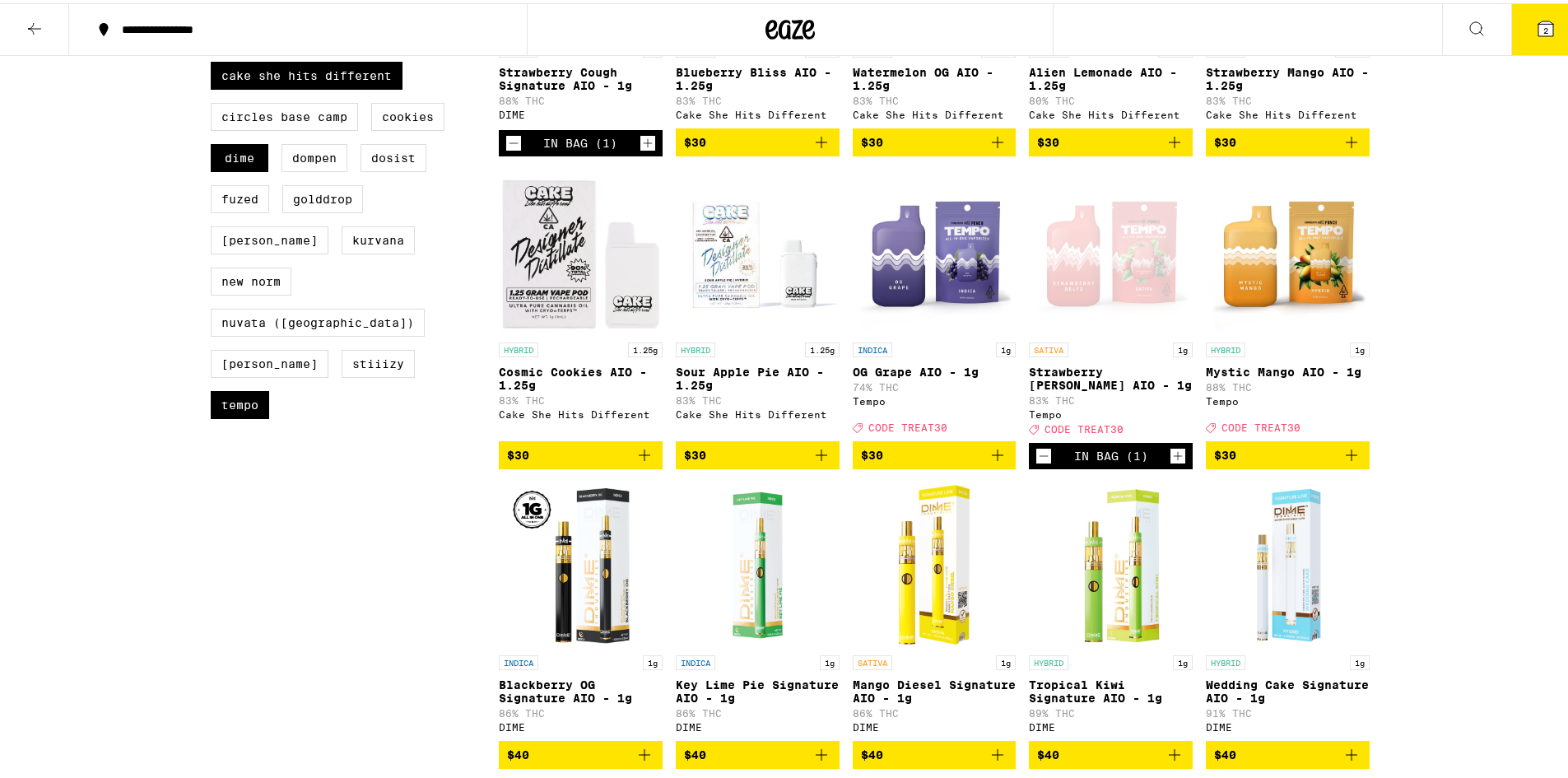
click at [1524, 14] on button "2" at bounding box center [1545, 26] width 69 height 51
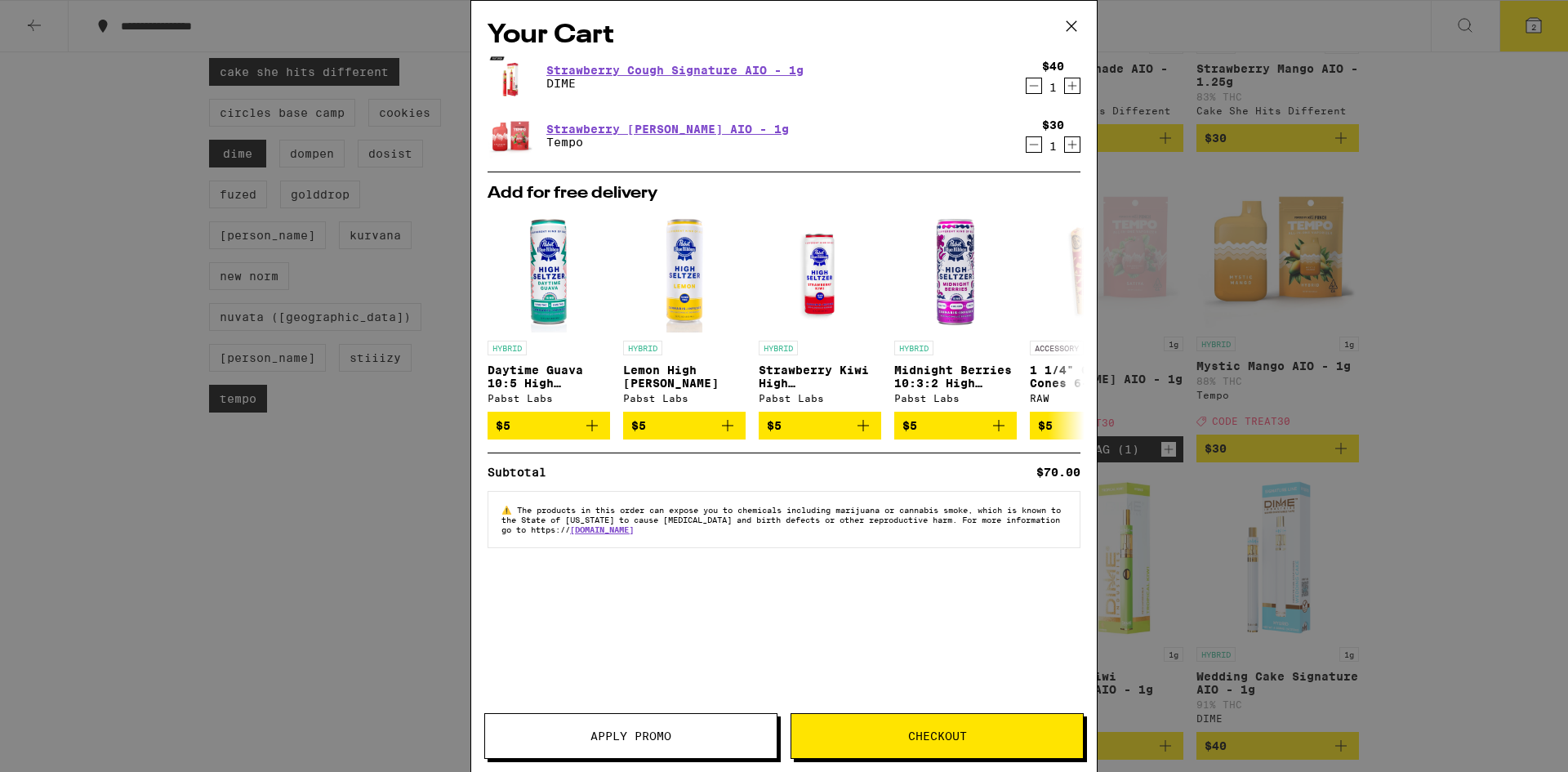
click at [636, 742] on button "Apply Promo" at bounding box center [631, 736] width 293 height 46
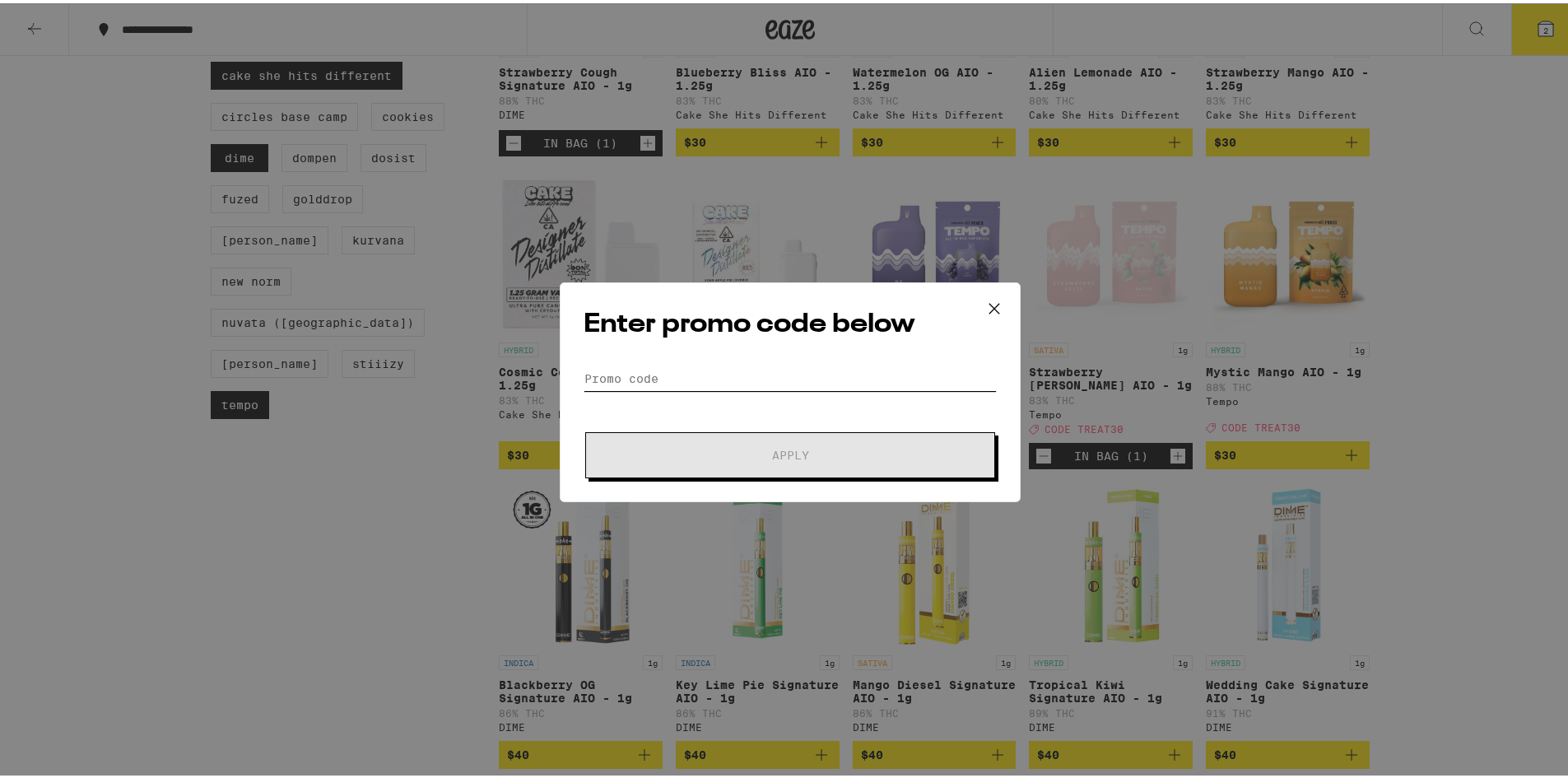
click at [660, 377] on input "Promo Code" at bounding box center [790, 375] width 413 height 25
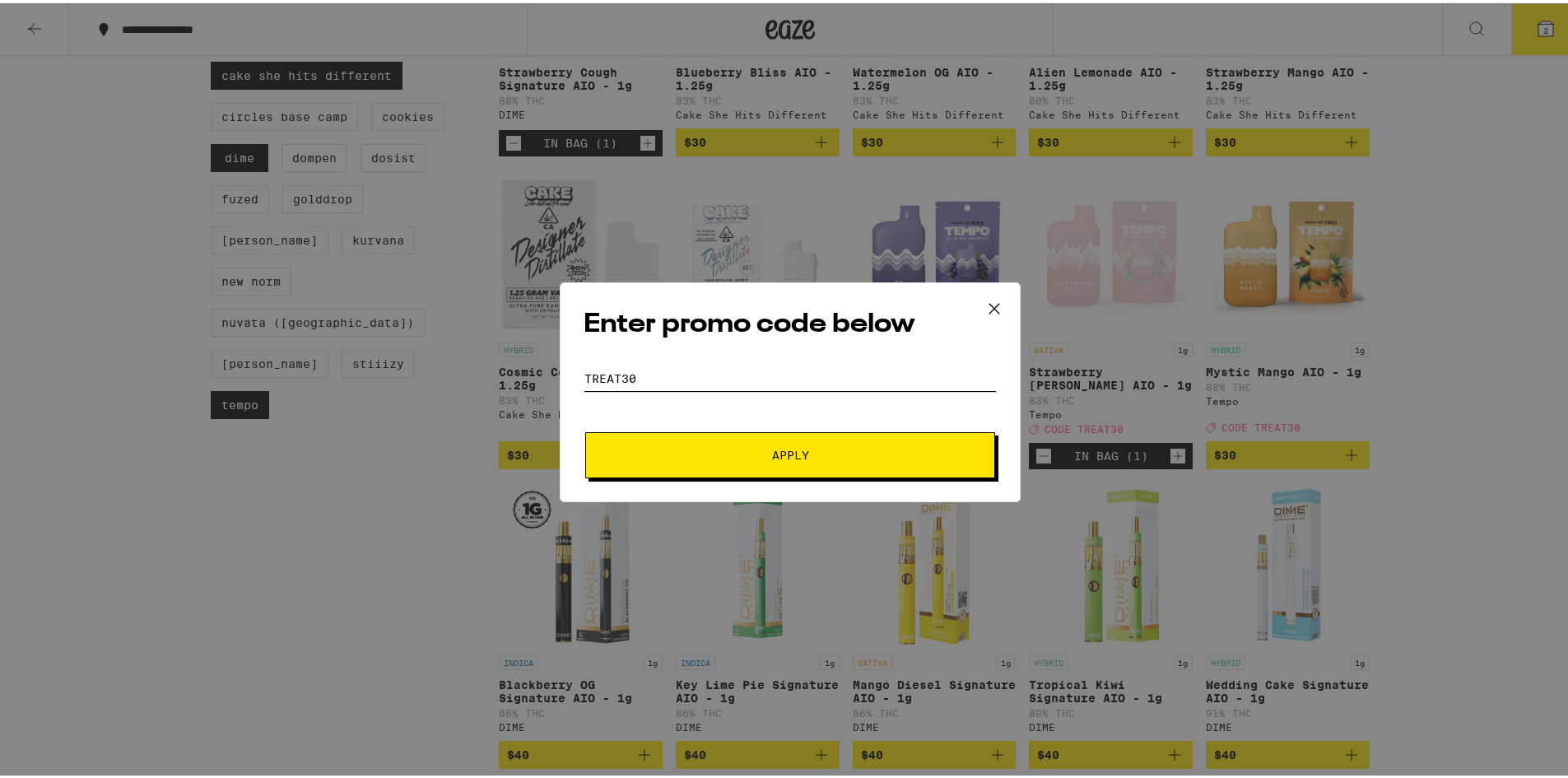
type input "Treat30"
drag, startPoint x: 805, startPoint y: 441, endPoint x: 804, endPoint y: 432, distance: 9.1
click at [804, 436] on button "Apply" at bounding box center [790, 452] width 410 height 46
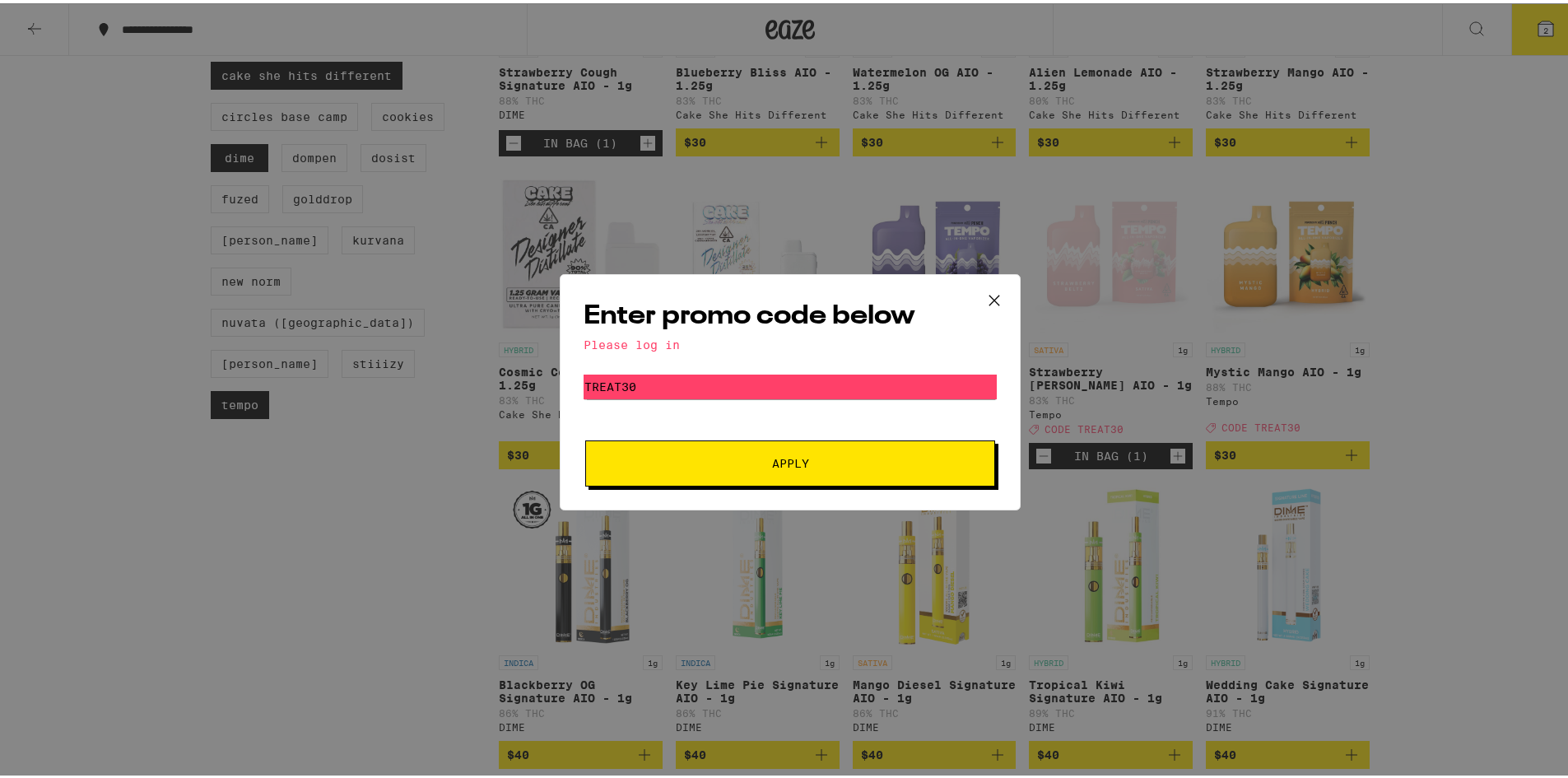
click at [637, 335] on div "Please log in" at bounding box center [790, 341] width 413 height 13
click at [994, 298] on icon at bounding box center [994, 297] width 25 height 25
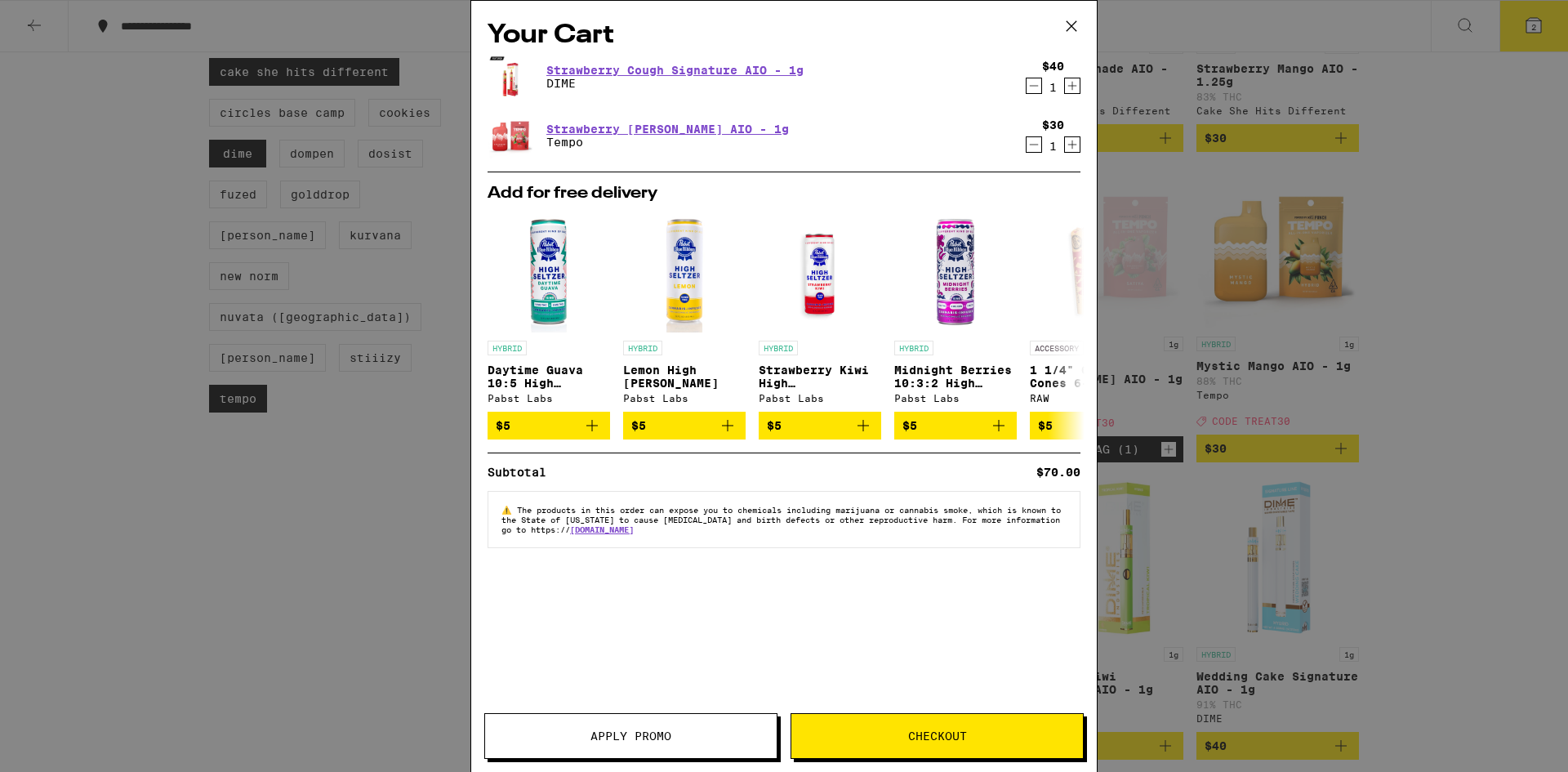
click at [1066, 21] on icon at bounding box center [1072, 26] width 10 height 10
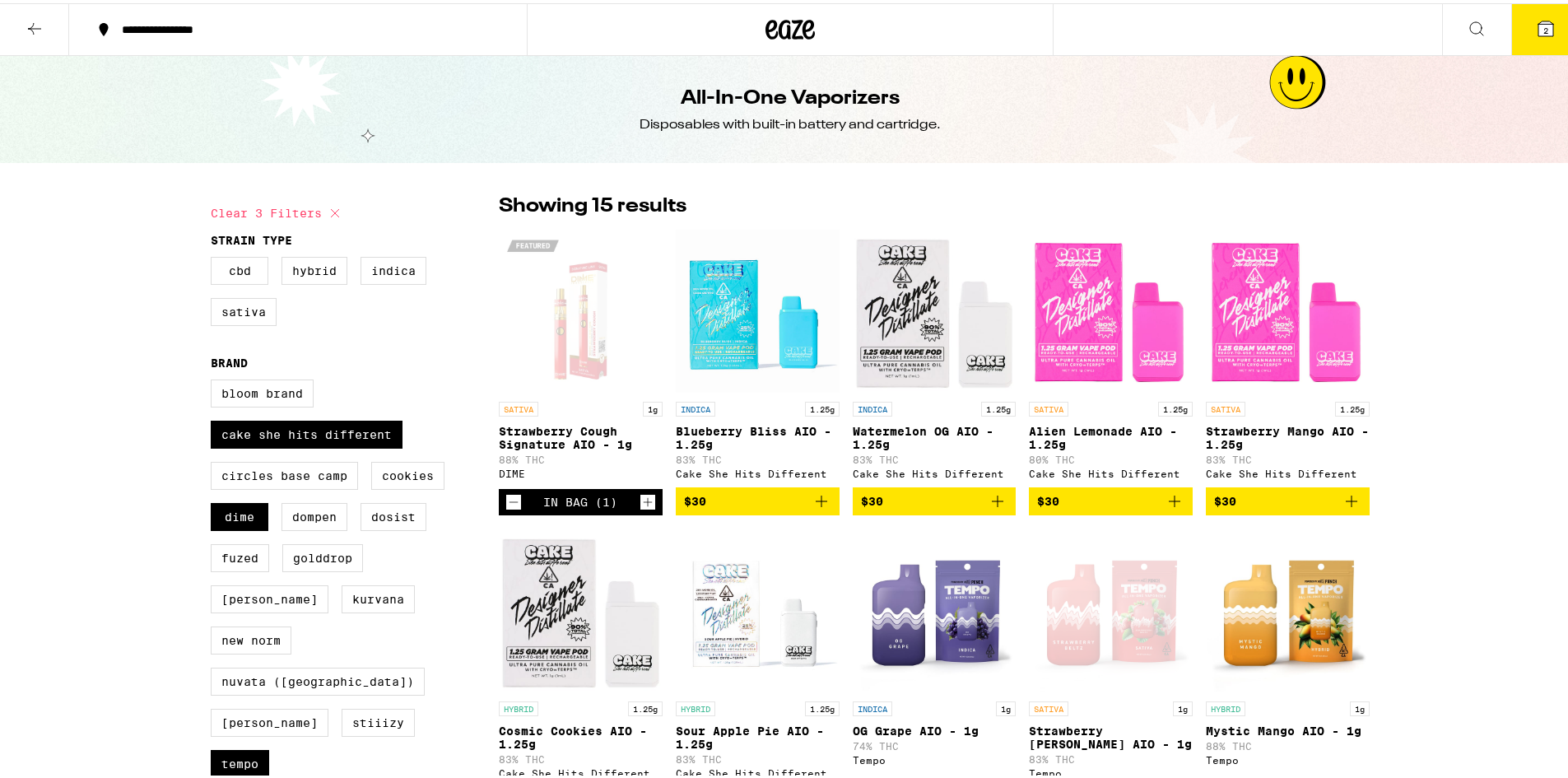
click at [20, 22] on button at bounding box center [34, 26] width 69 height 52
